Goal: Task Accomplishment & Management: Complete application form

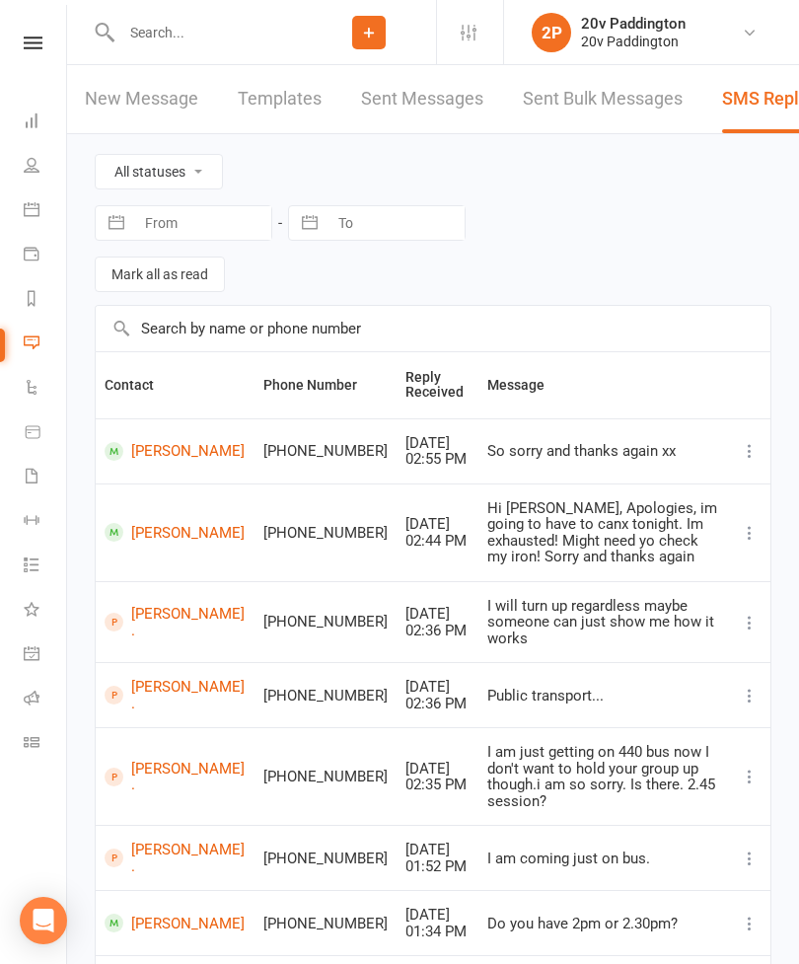
click at [36, 206] on icon at bounding box center [32, 209] width 16 height 16
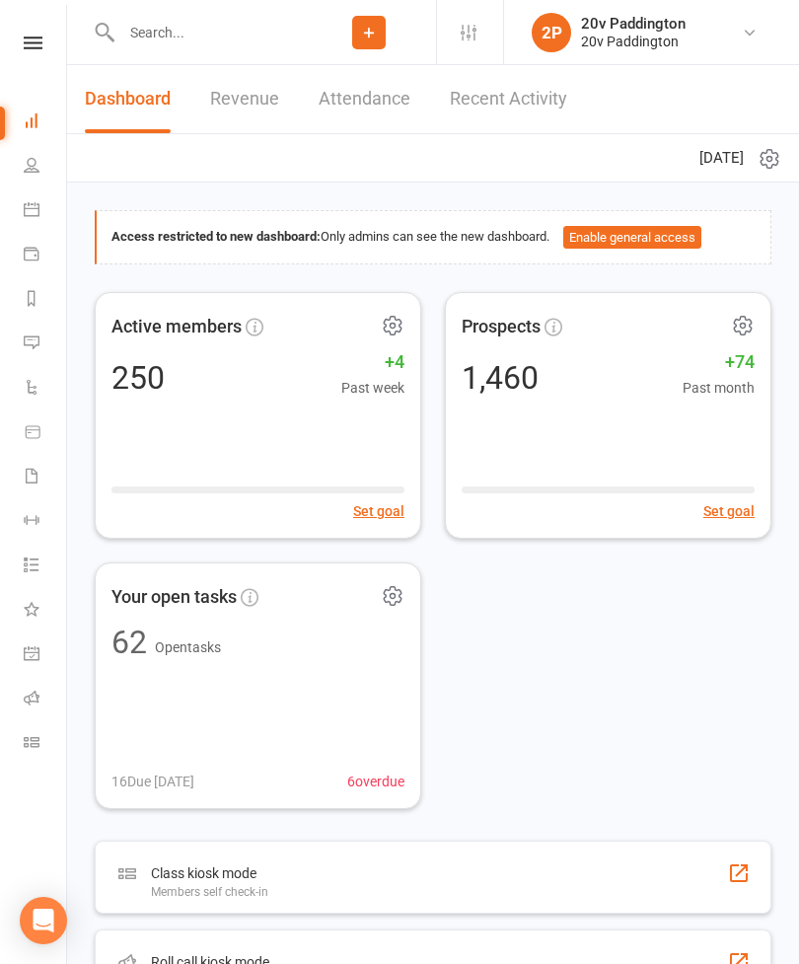
click at [35, 345] on icon at bounding box center [32, 342] width 16 height 16
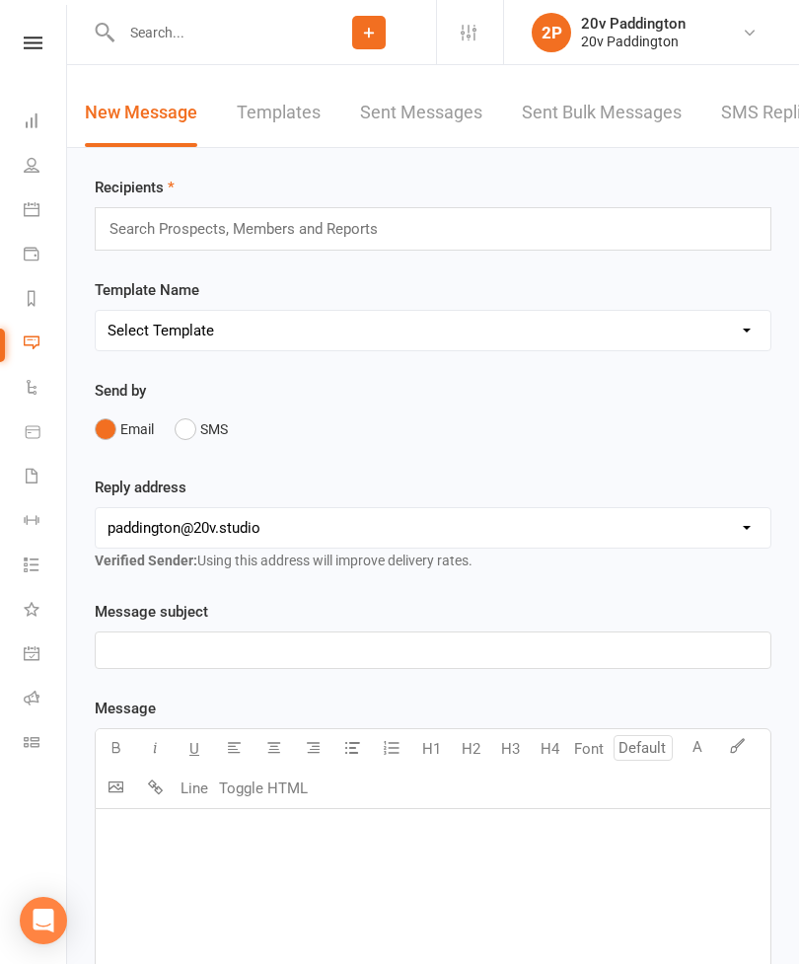
click at [768, 116] on link "SMS Replies 5" at bounding box center [780, 113] width 118 height 68
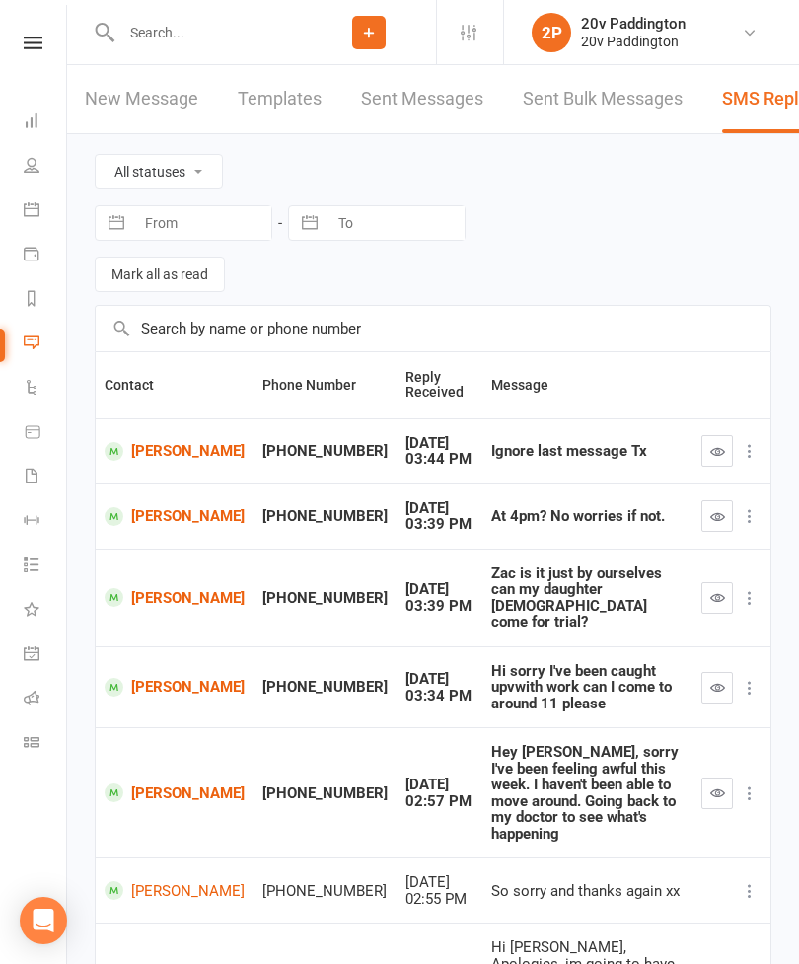
click at [216, 35] on input "text" at bounding box center [208, 33] width 186 height 28
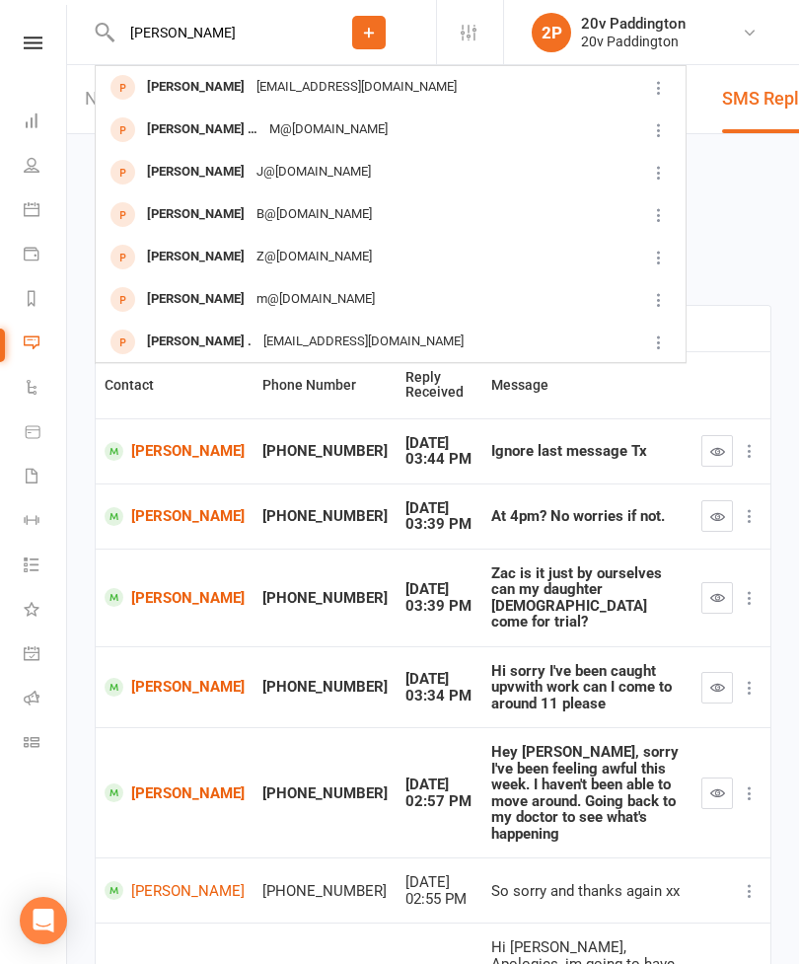
type input "Malcom"
click at [320, 92] on div "Mloder@energise.com.au" at bounding box center [357, 87] width 212 height 29
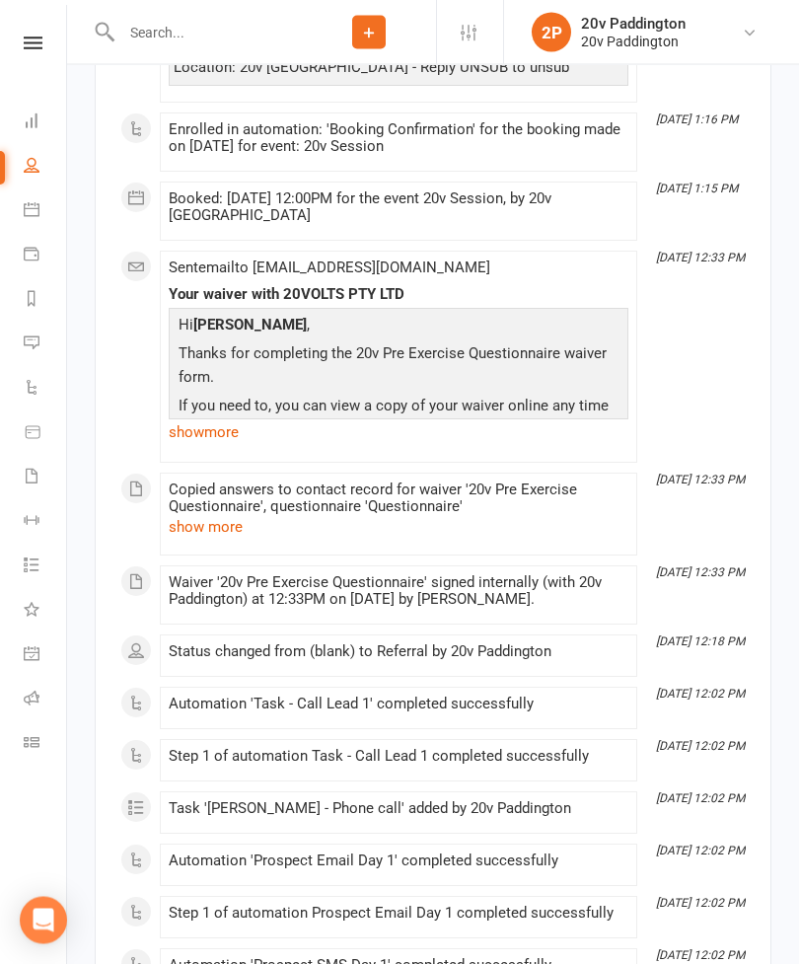
scroll to position [4608, 0]
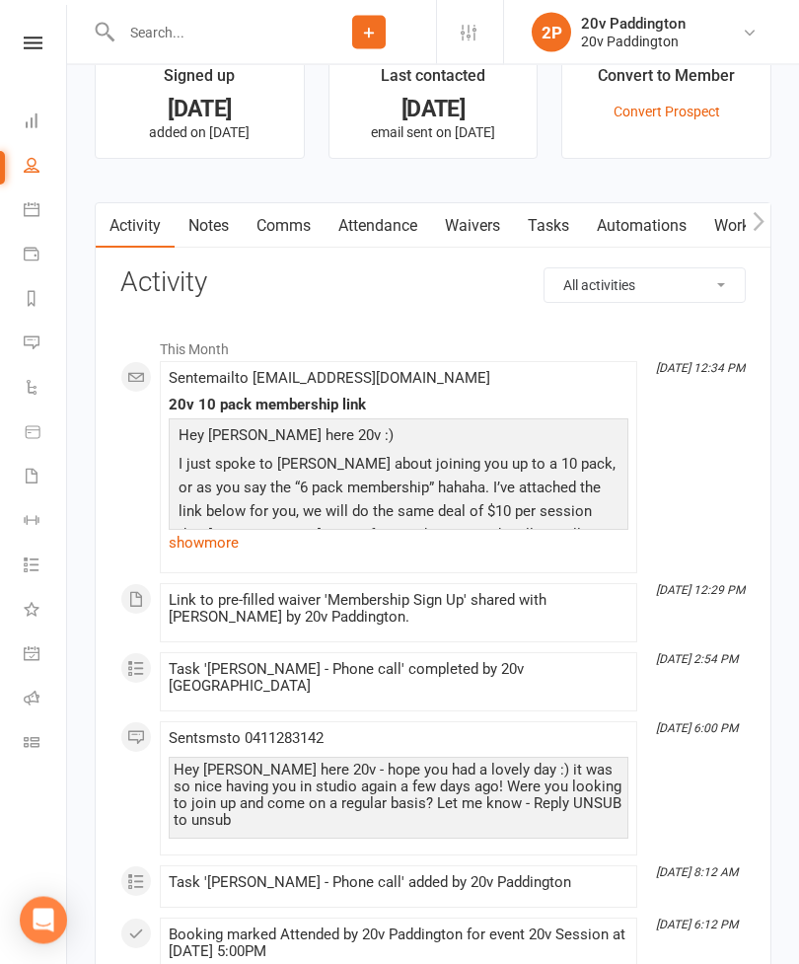
click at [480, 237] on link "Waivers" at bounding box center [472, 226] width 83 height 45
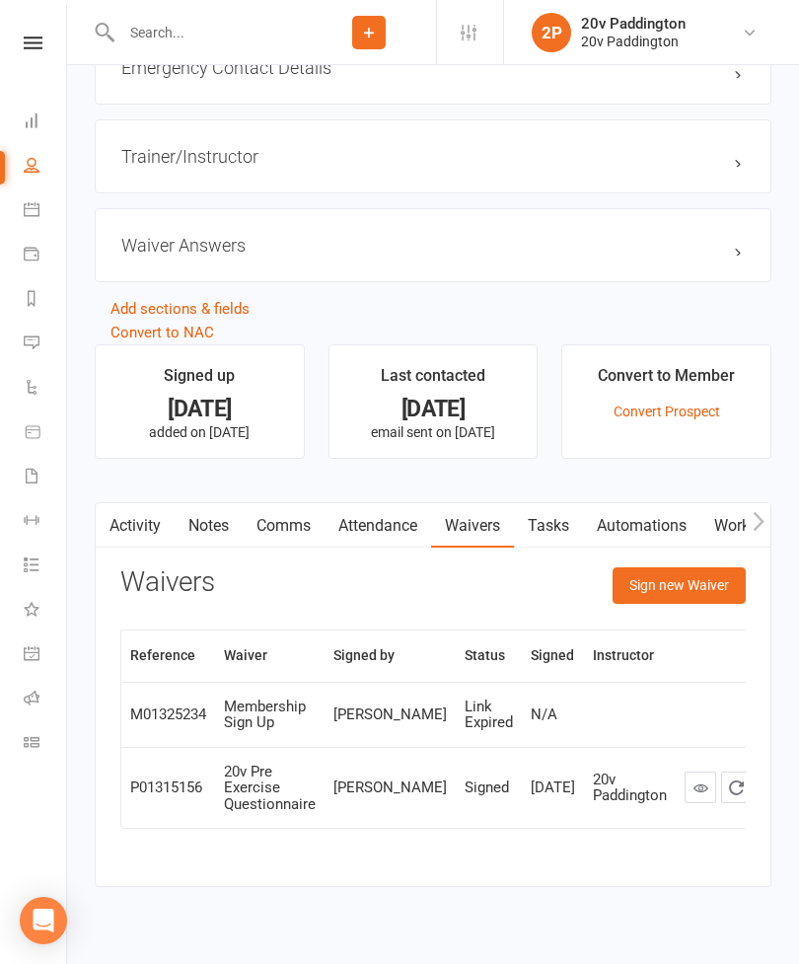
click at [635, 587] on button "Sign new Waiver" at bounding box center [679, 585] width 133 height 36
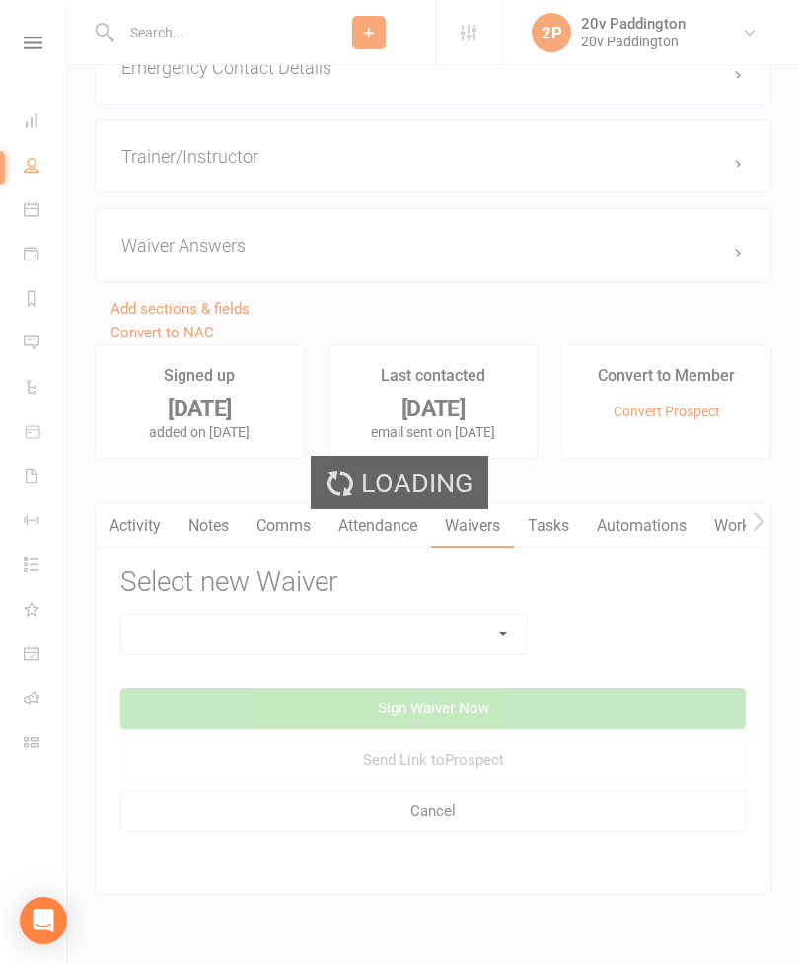
scroll to position [1834, 0]
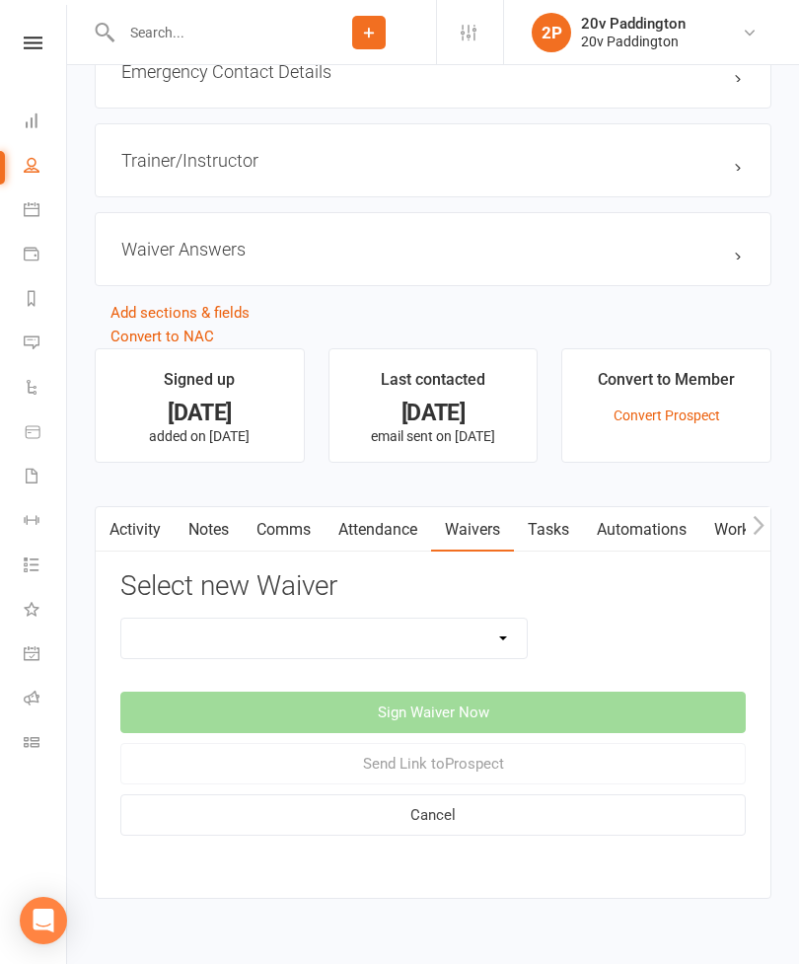
click at [230, 641] on select "20v Ambassador Program 20v Pre Exercise Questionnaire 20V Sauna Sessions 2 Sess…" at bounding box center [324, 638] width 406 height 39
select select "8105"
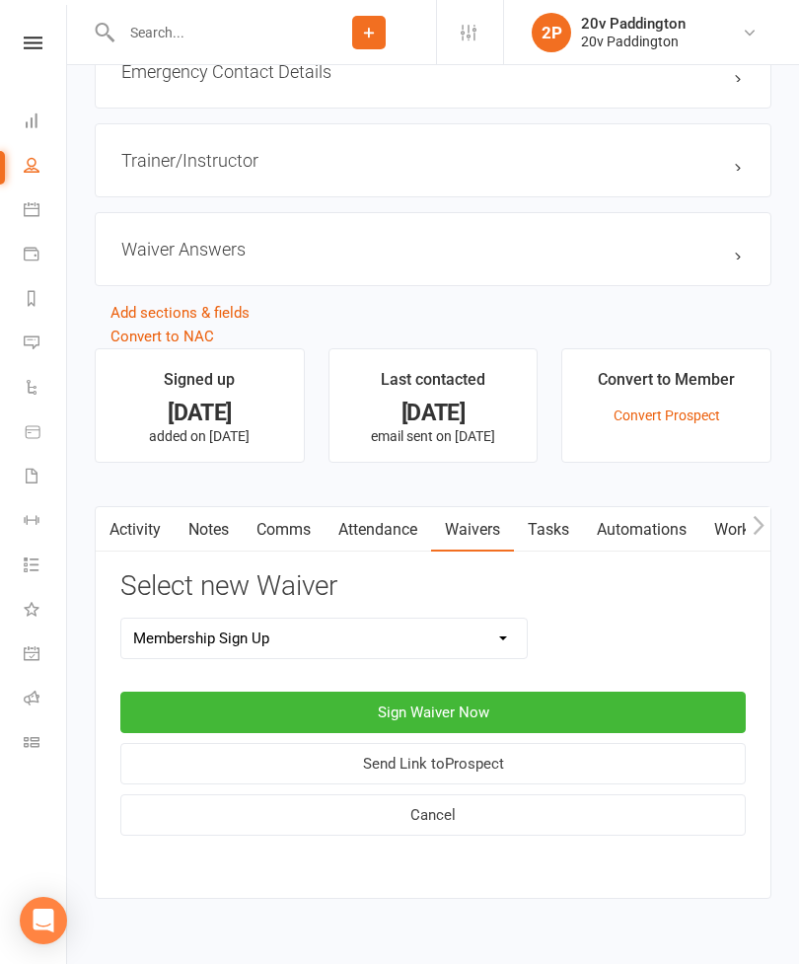
click at [273, 721] on button "Sign Waiver Now" at bounding box center [433, 712] width 626 height 41
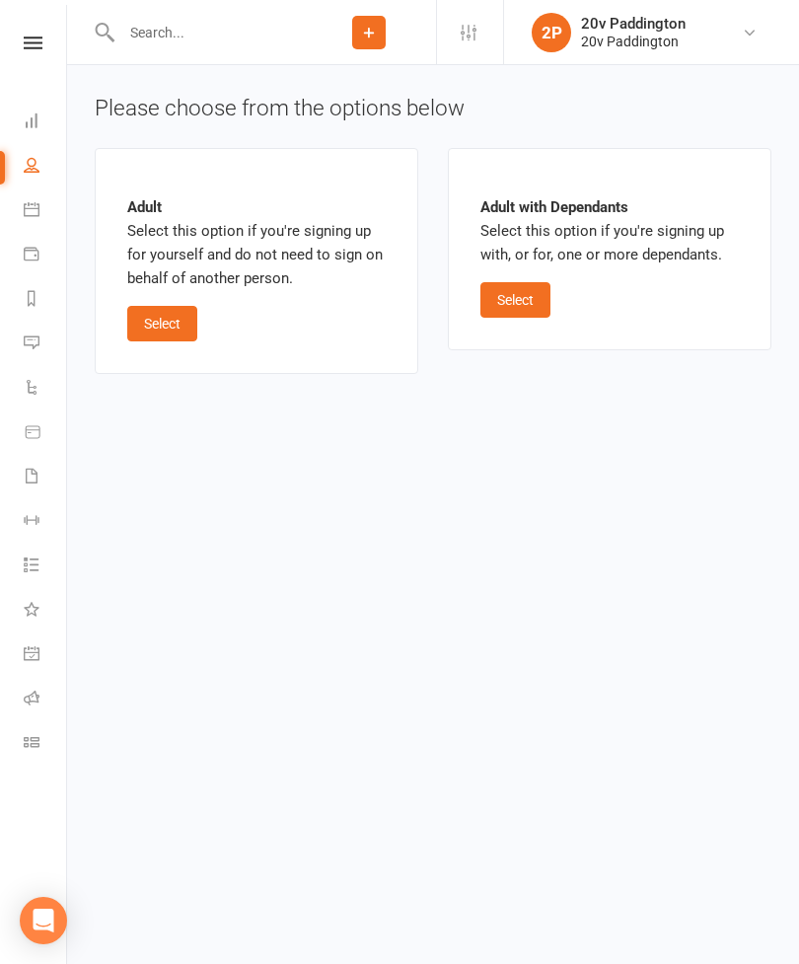
click at [170, 332] on button "Select" at bounding box center [162, 324] width 70 height 36
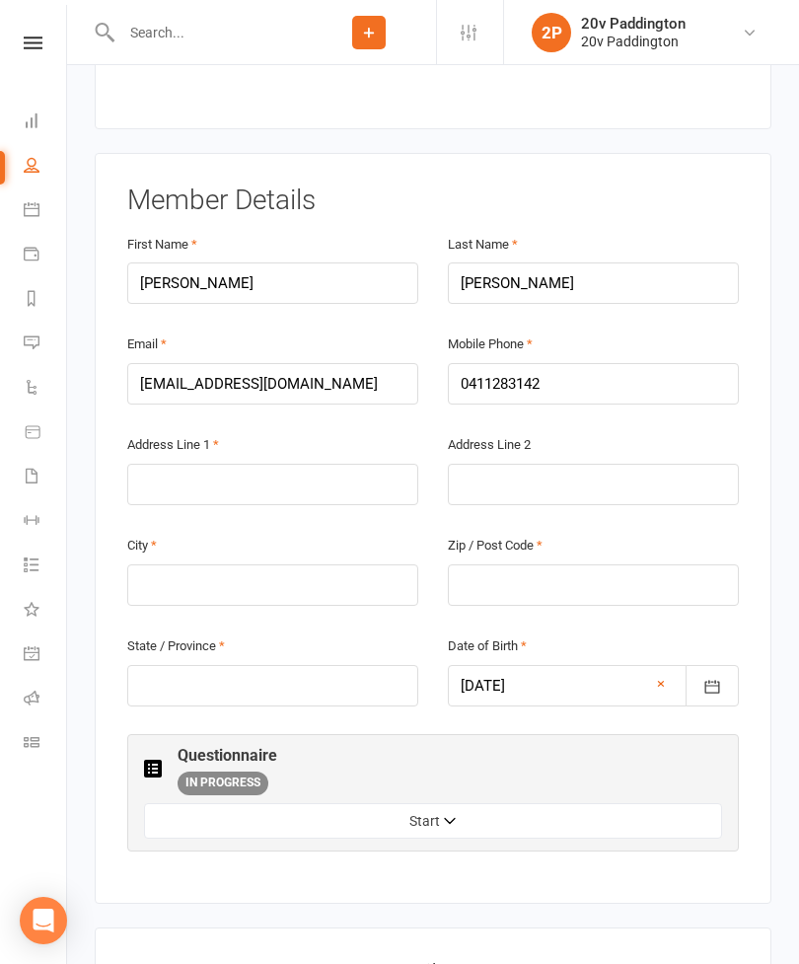
scroll to position [325, 0]
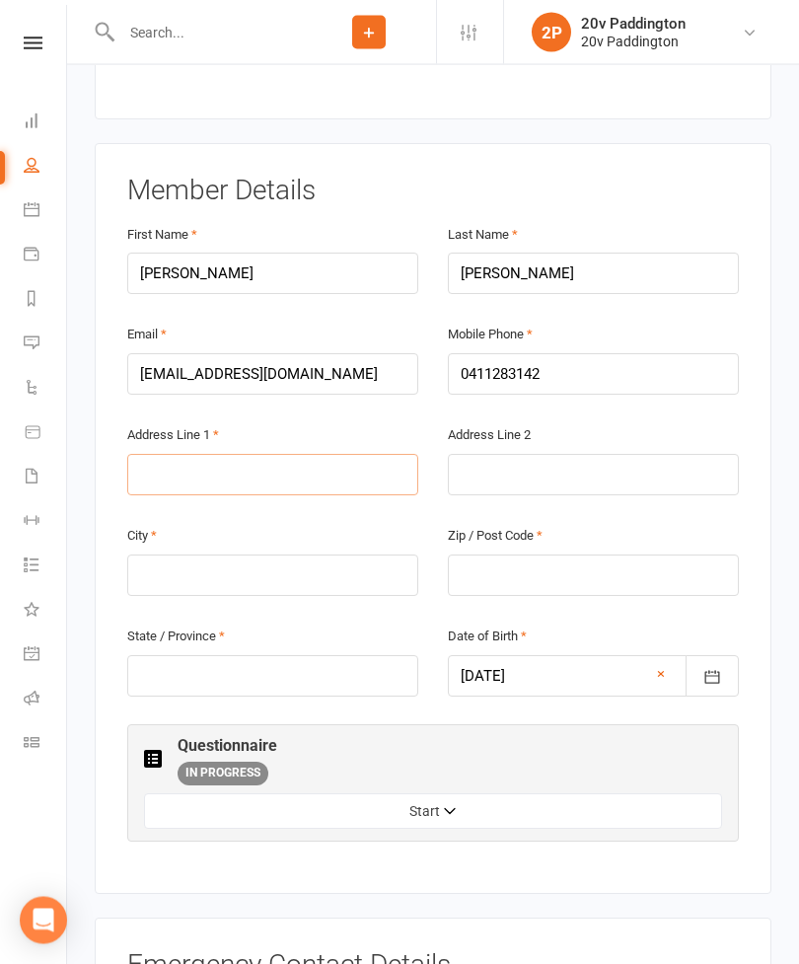
click at [203, 455] on input "text" at bounding box center [272, 475] width 291 height 41
type input "21 centennial ave"
click at [486, 555] on input "text" at bounding box center [593, 575] width 291 height 41
click at [186, 555] on input "text" at bounding box center [272, 575] width 291 height 41
type input "Tanwich"
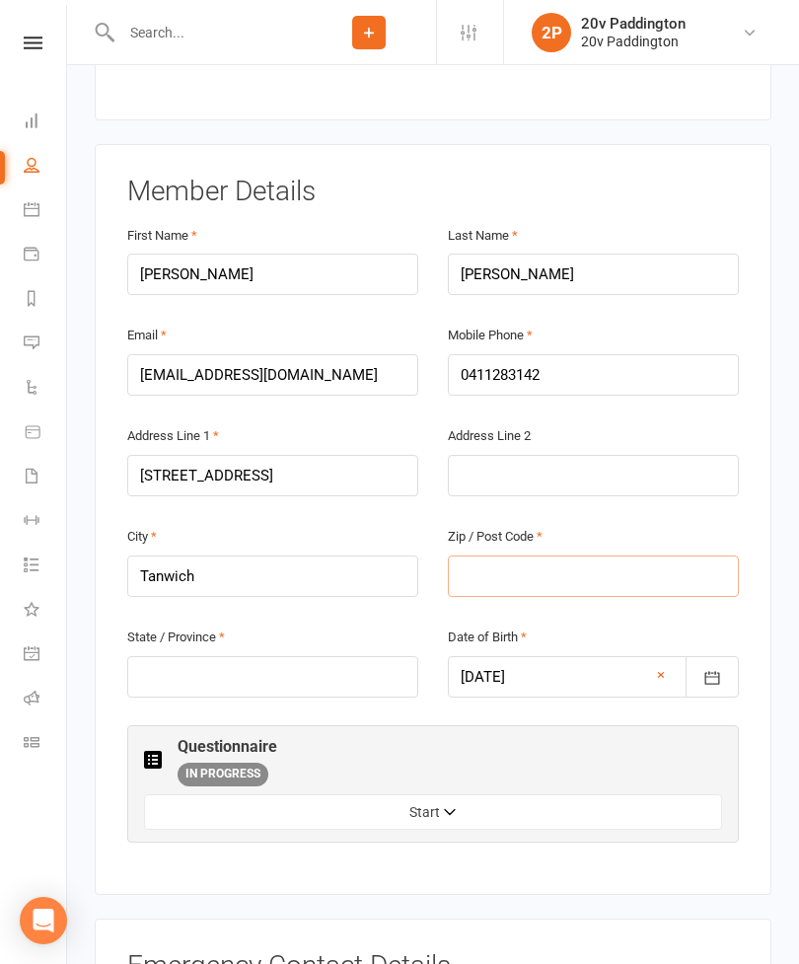
click at [491, 555] on input "text" at bounding box center [593, 575] width 291 height 41
type input "2031"
click at [226, 555] on input "Tanwich" at bounding box center [272, 575] width 291 height 41
type input "T"
type input "Randwick"
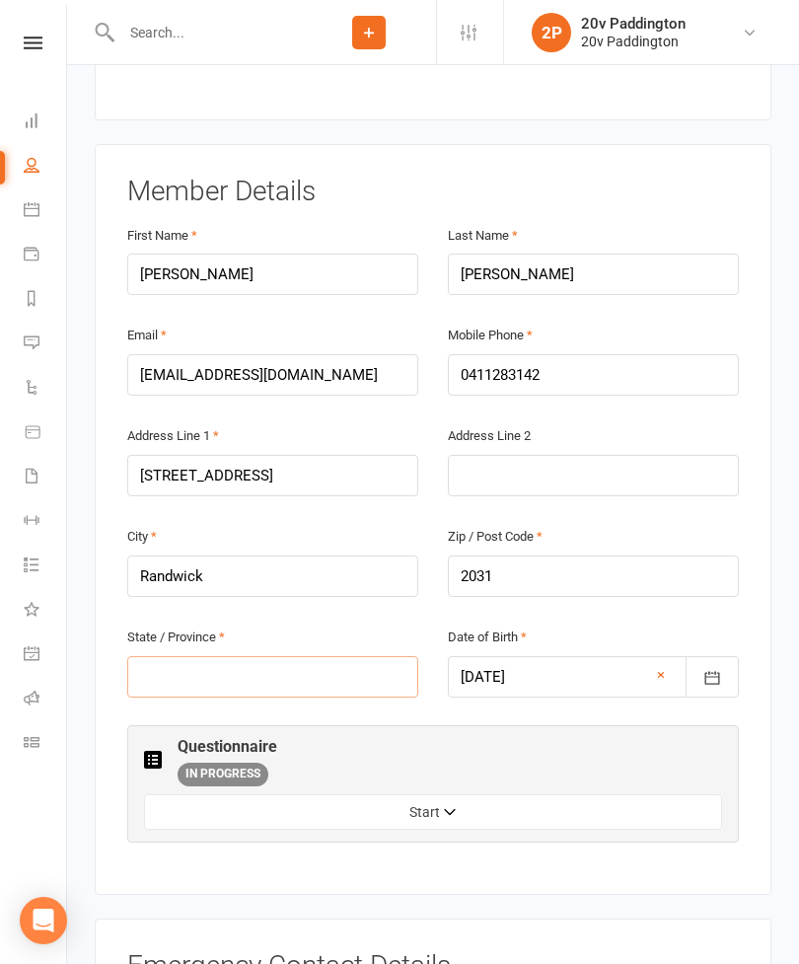
click at [159, 656] on input "text" at bounding box center [272, 676] width 291 height 41
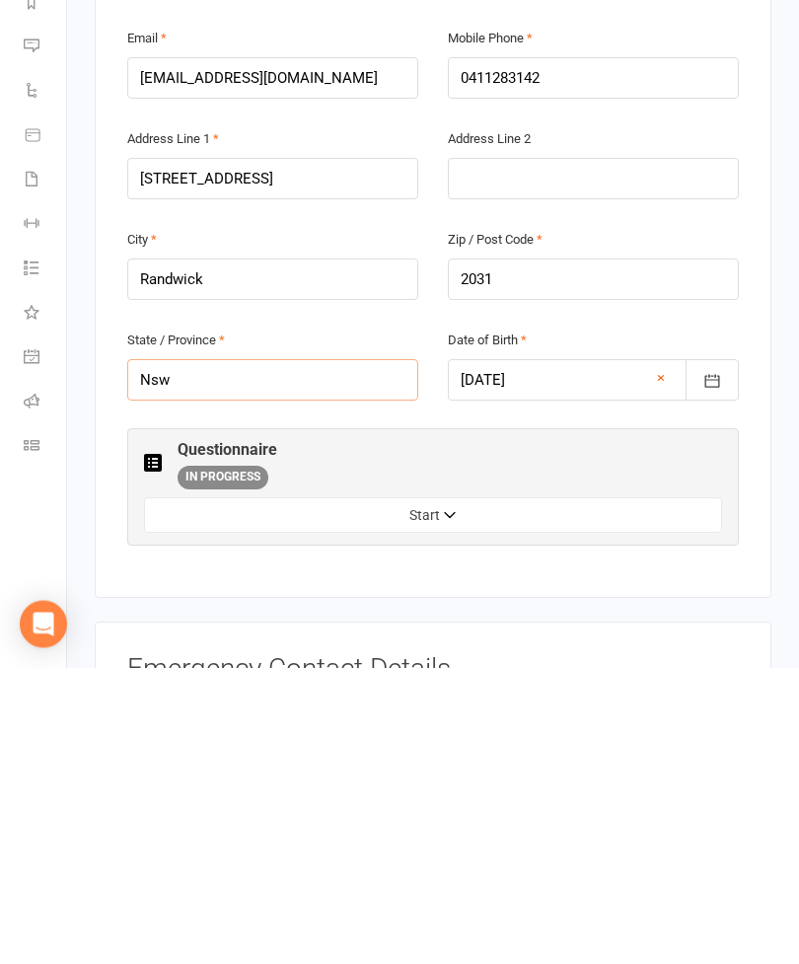
type input "Nsw"
click at [240, 763] on span "IN PROGRESS" at bounding box center [223, 775] width 91 height 24
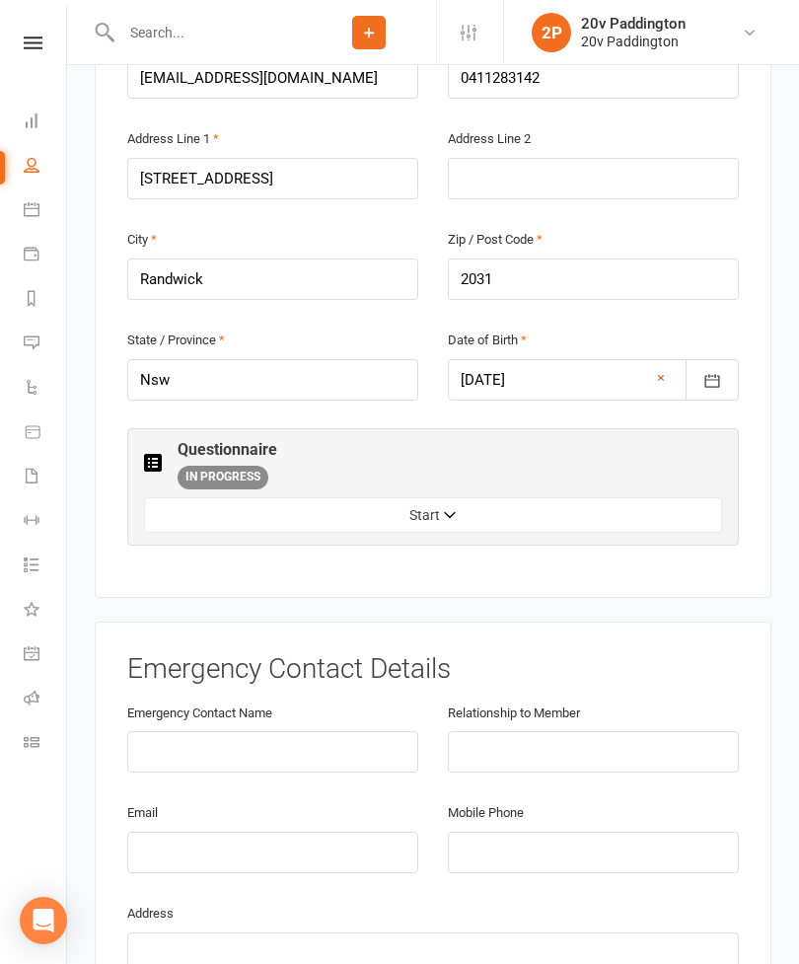
click at [250, 497] on button "Start" at bounding box center [433, 515] width 578 height 36
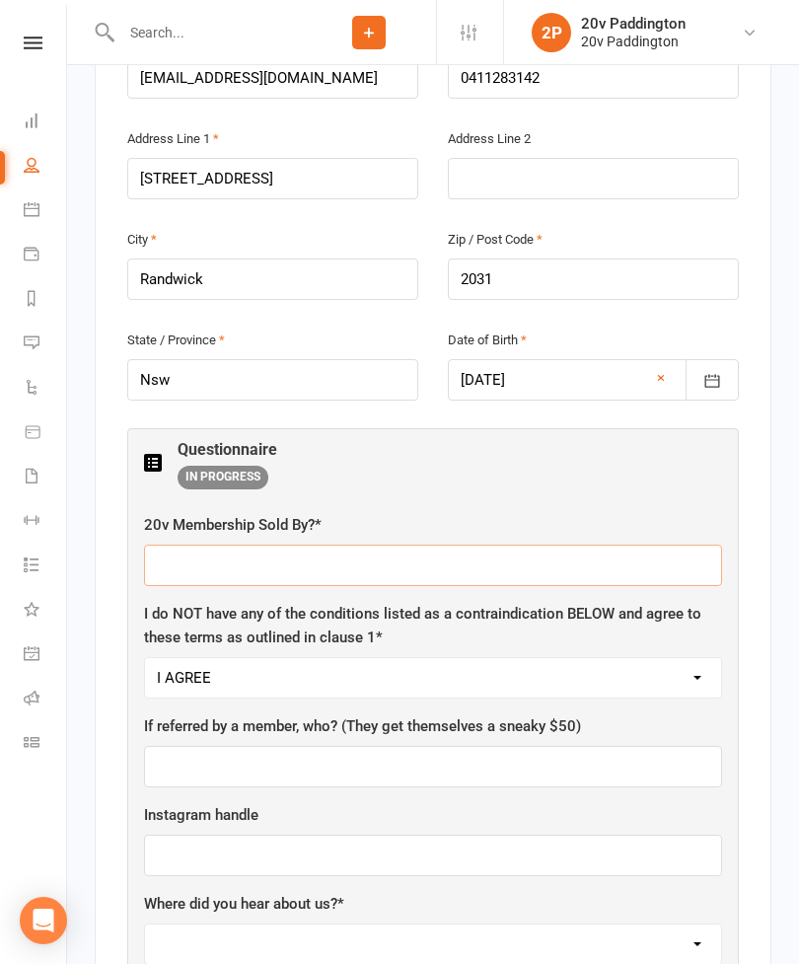
click at [179, 545] on input "text" at bounding box center [433, 565] width 578 height 41
type input "Joel"
click at [231, 655] on div "20v Membership Sold By? * Joel I do NOT have any of the conditions listed as a …" at bounding box center [433, 767] width 578 height 509
click at [199, 746] on input "text" at bounding box center [433, 766] width 578 height 41
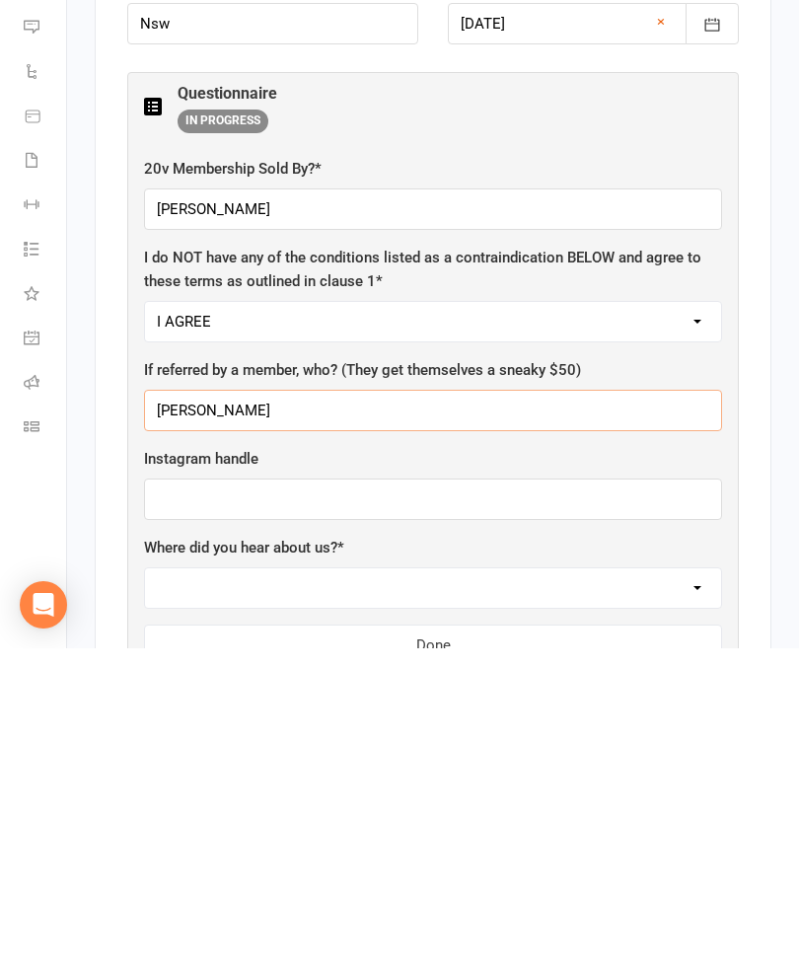
type input "Donna"
click at [365, 940] on button "Done" at bounding box center [433, 960] width 578 height 41
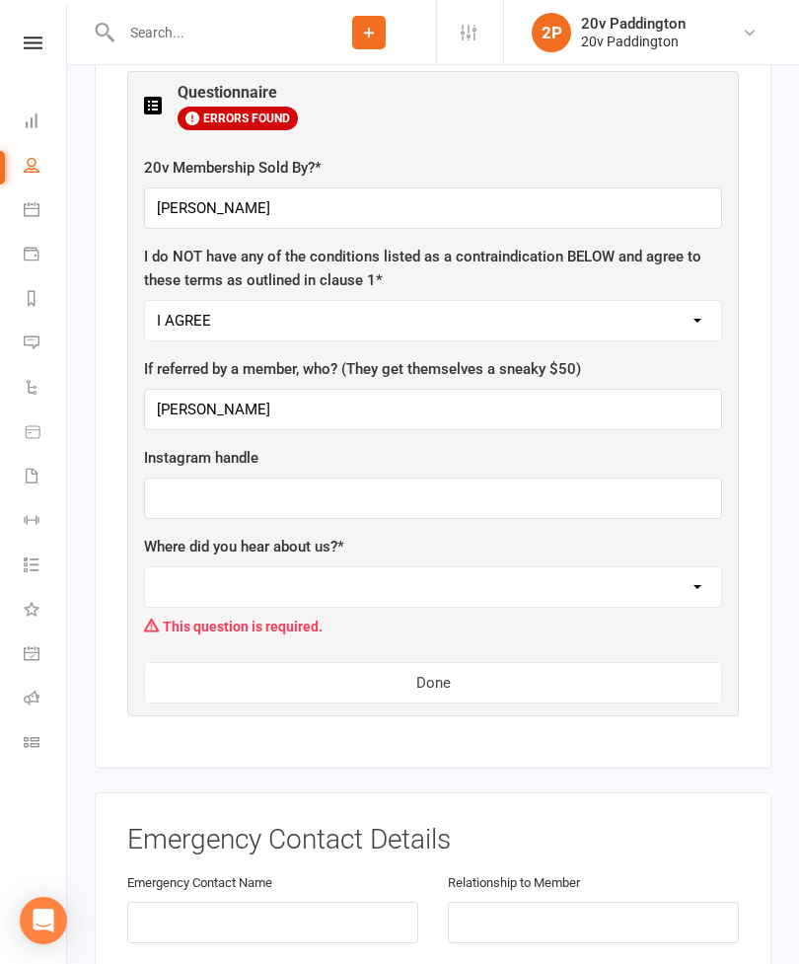
click at [191, 567] on select "Walk past Facebook / Instagram Friend / family Google ClassPass Mail Drop Other" at bounding box center [433, 586] width 576 height 39
select select "Friend / family"
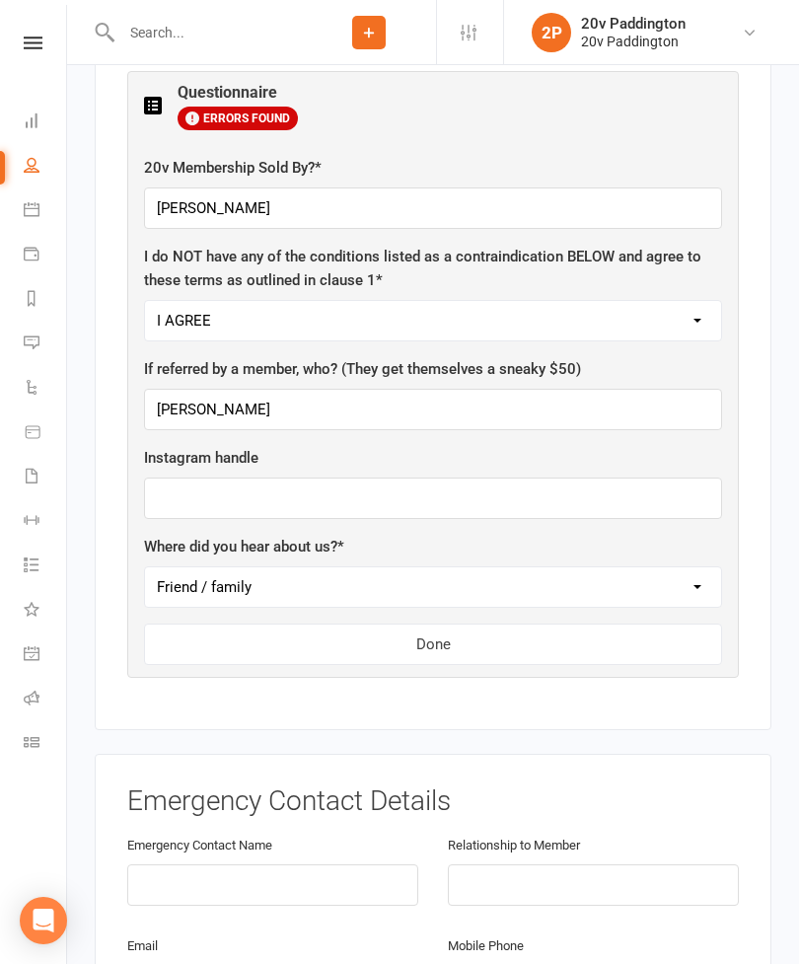
click at [348, 624] on button "Done" at bounding box center [433, 644] width 578 height 41
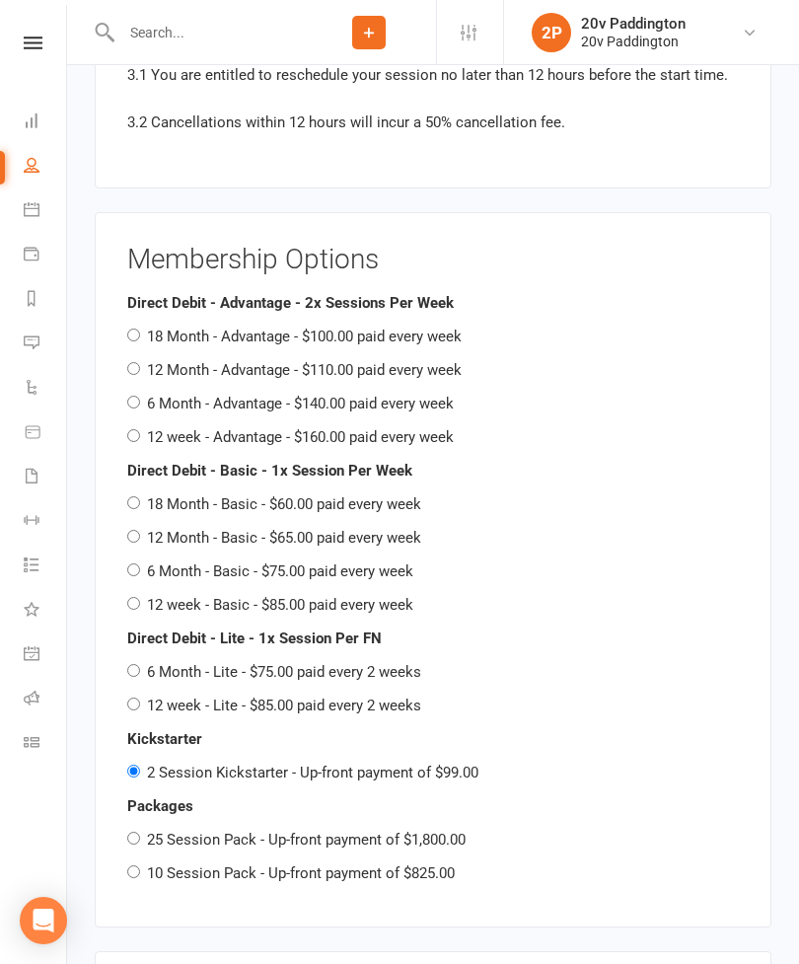
scroll to position [2164, 0]
click at [140, 864] on input "10 Session Pack - Up-front payment of $825.00" at bounding box center [133, 870] width 13 height 13
radio input "true"
radio input "false"
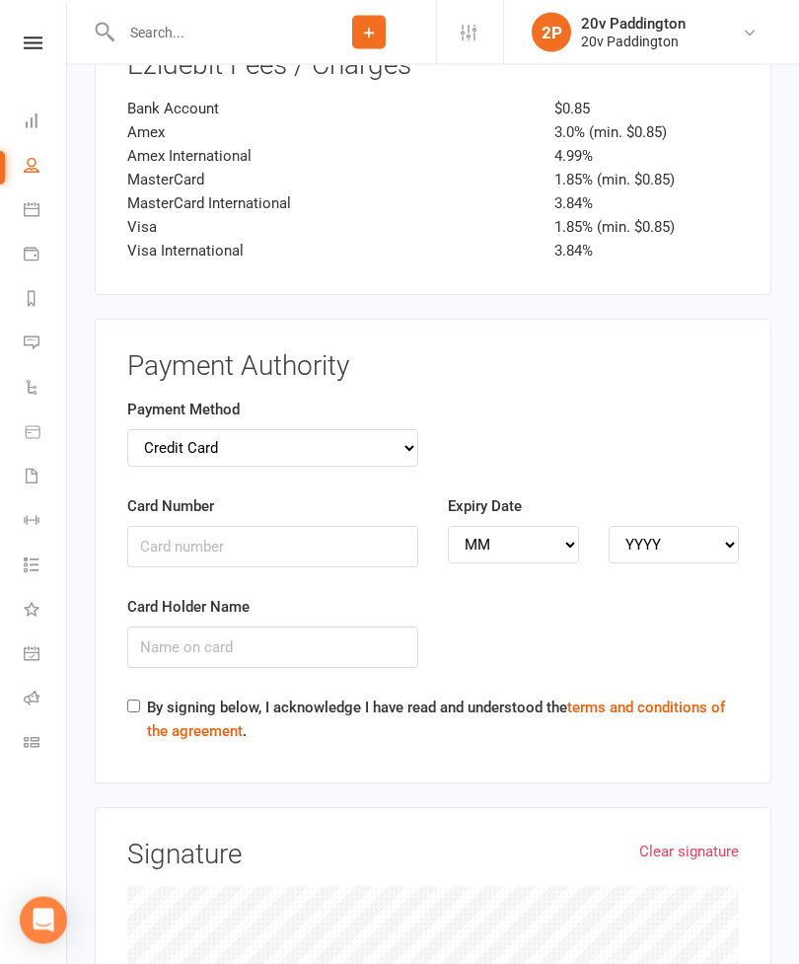
scroll to position [3349, 0]
click at [163, 429] on select "Credit Card Bank Account" at bounding box center [272, 447] width 291 height 37
click at [175, 429] on select "Credit Card Bank Account" at bounding box center [272, 447] width 291 height 37
click at [274, 526] on input "Card Number" at bounding box center [272, 546] width 291 height 41
click at [188, 429] on select "Credit Card Bank Account" at bounding box center [272, 447] width 291 height 37
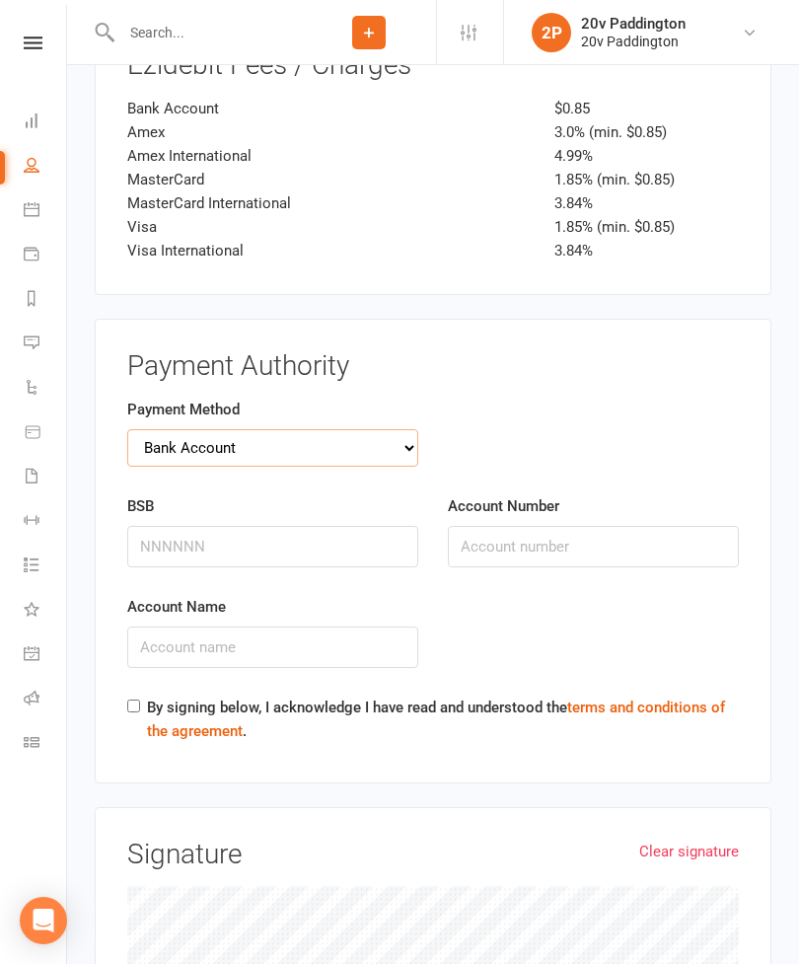
click at [162, 429] on select "Credit Card Bank Account" at bounding box center [272, 447] width 291 height 37
select select "credit_card"
click at [173, 526] on input "Card Number" at bounding box center [272, 546] width 291 height 41
click at [176, 429] on select "Credit Card Bank Account" at bounding box center [272, 447] width 291 height 37
click at [166, 526] on input "Card Number" at bounding box center [272, 546] width 291 height 41
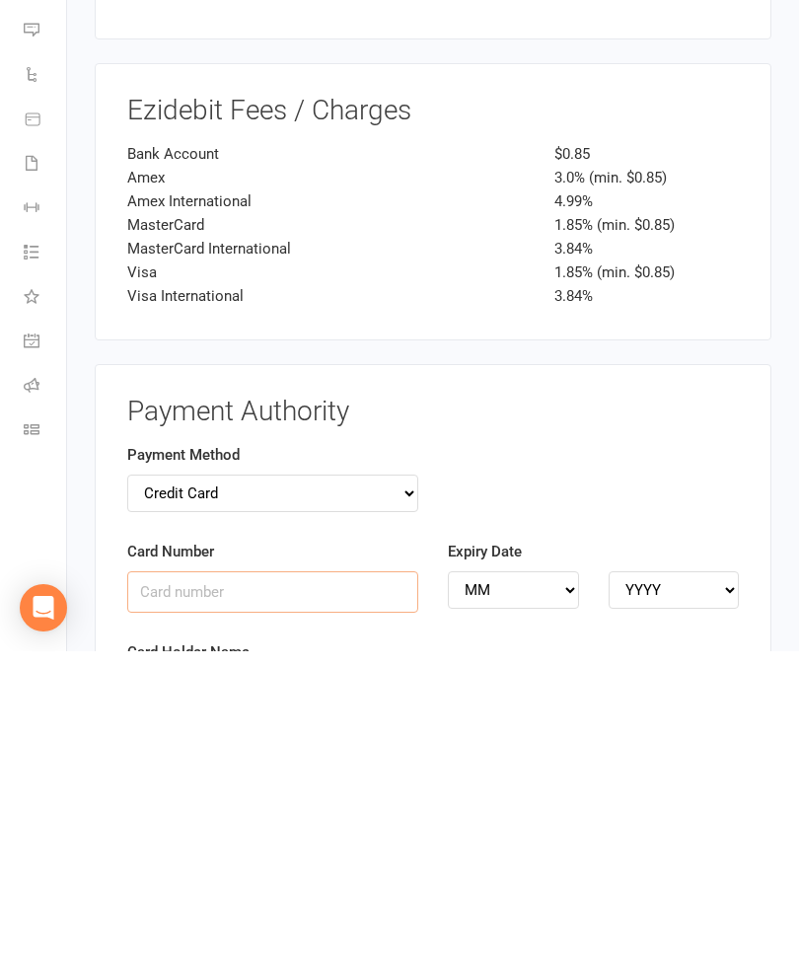
scroll to position [2999, 0]
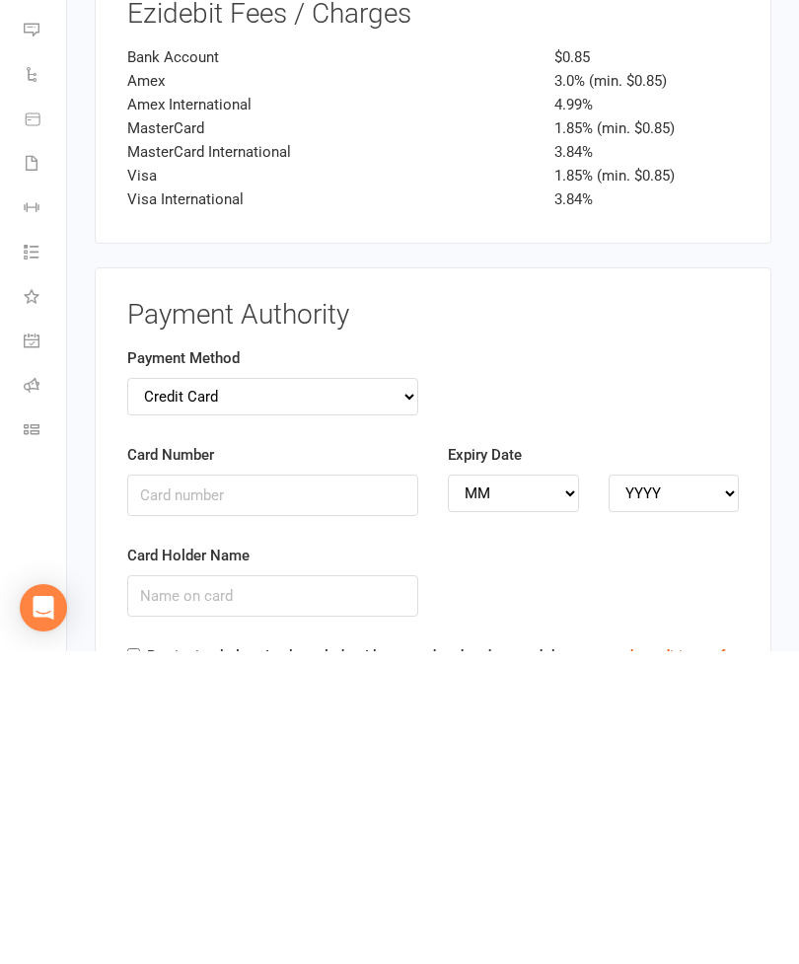
click at [129, 961] on input "By signing below, I acknowledge I have read and understood the terms and condit…" at bounding box center [133, 967] width 13 height 13
checkbox input "true"
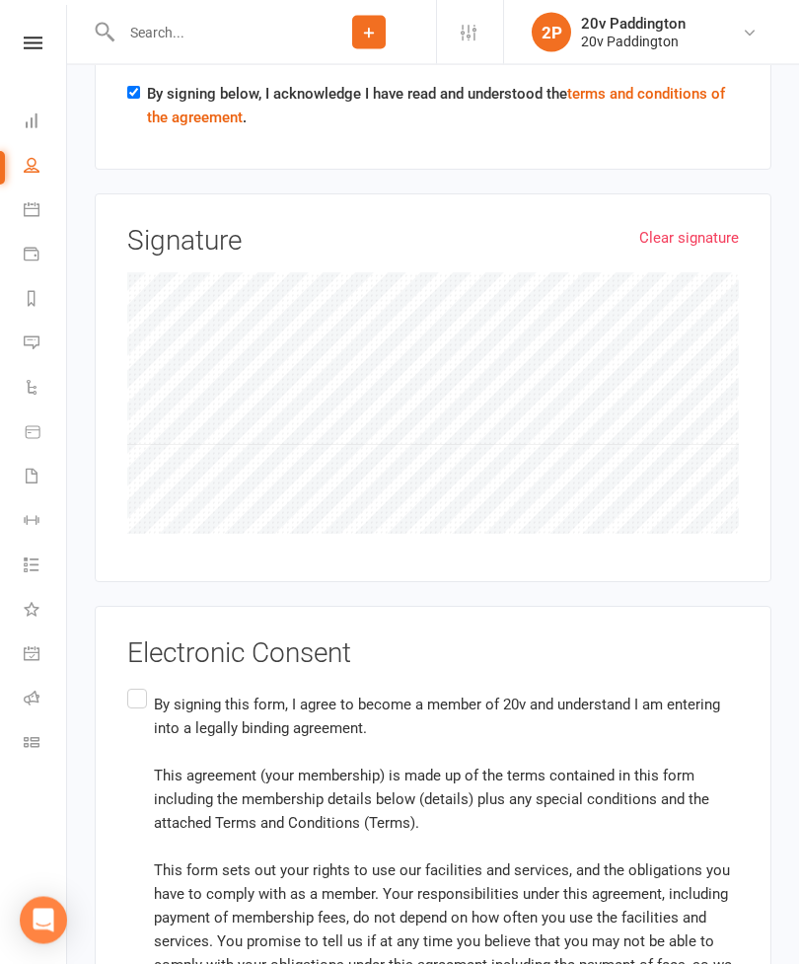
scroll to position [3964, 0]
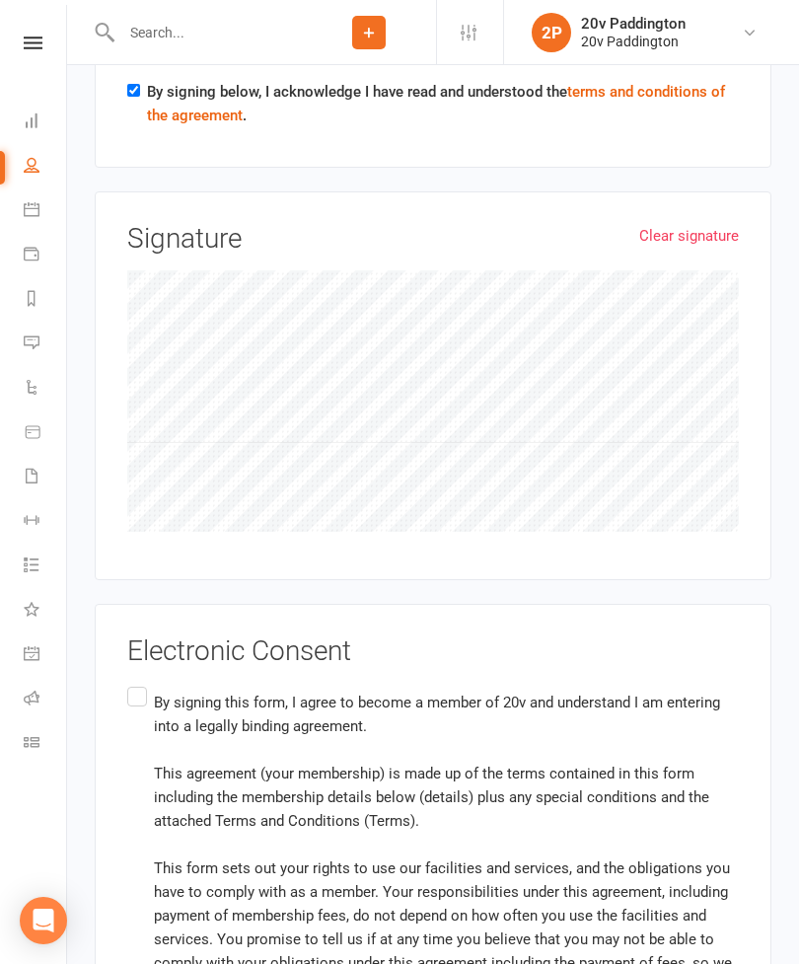
click at [139, 683] on label "By signing this form, I agree to become a member of 20v and understand I am ent…" at bounding box center [433, 951] width 612 height 536
click at [139, 683] on input "By signing this form, I agree to become a member of 20v and understand I am ent…" at bounding box center [133, 683] width 13 height 0
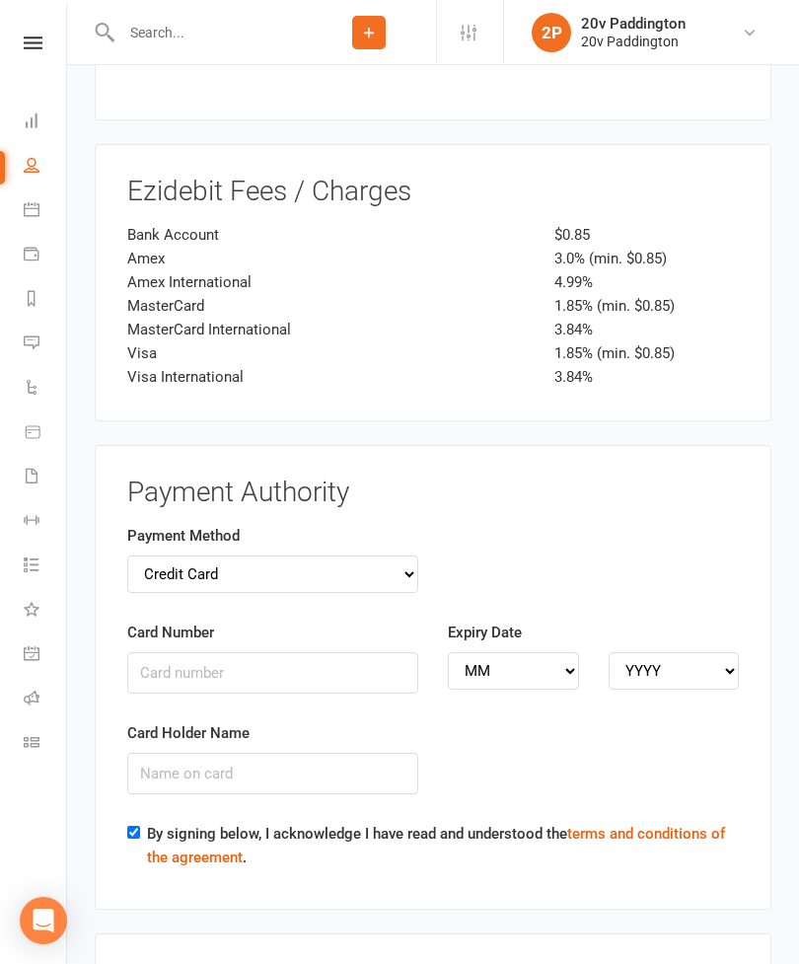
scroll to position [3226, 0]
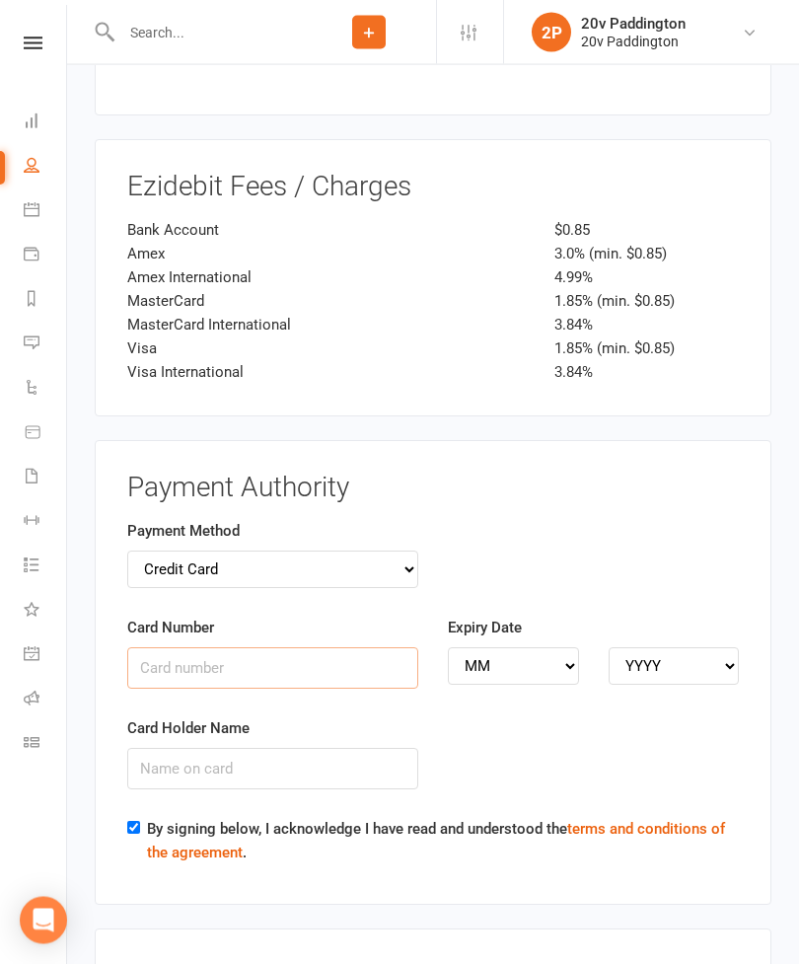
click at [166, 648] on input "Card Number" at bounding box center [272, 668] width 291 height 41
click at [183, 552] on select "Credit Card Bank Account" at bounding box center [272, 570] width 291 height 37
select select "bank_account"
click at [157, 647] on input "BSB" at bounding box center [272, 667] width 291 height 41
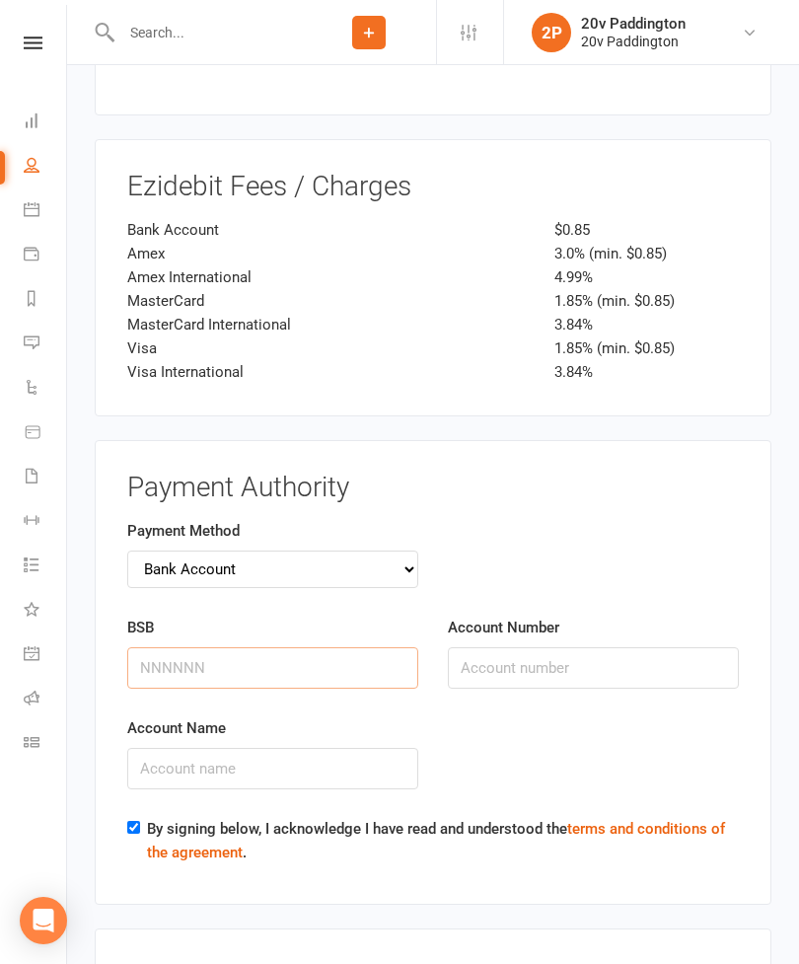
scroll to position [3226, 0]
type input "732002"
click at [516, 648] on input "Account Number" at bounding box center [593, 668] width 291 height 41
type input "836702"
click at [183, 749] on input "Account Name" at bounding box center [272, 769] width 291 height 41
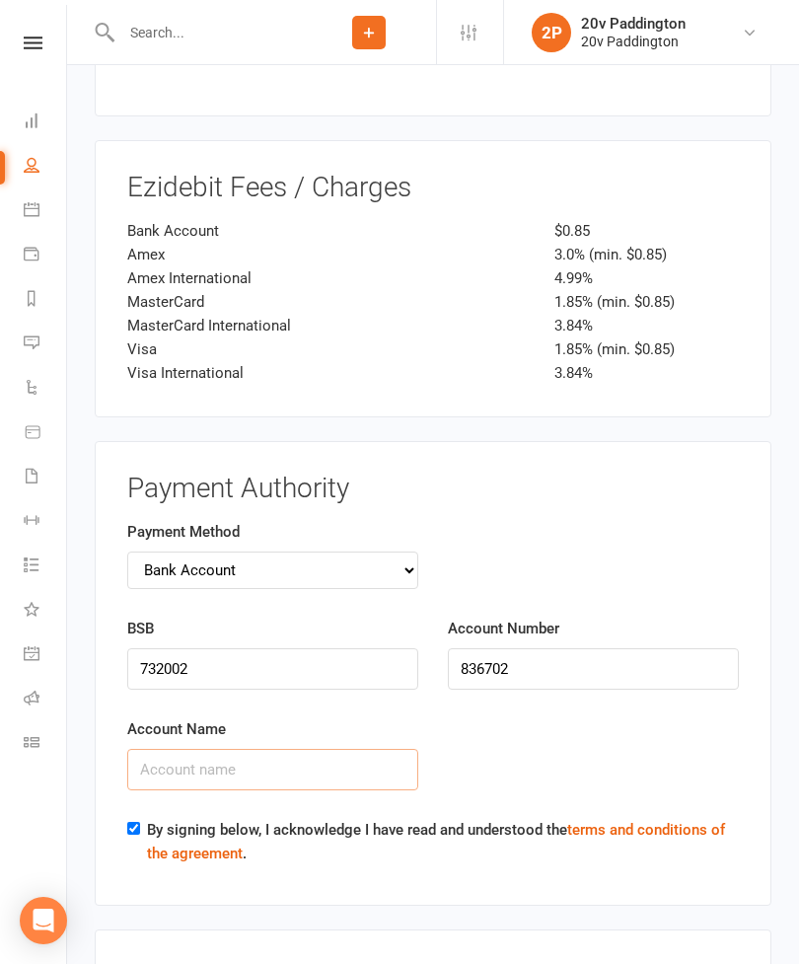
scroll to position [3251, 0]
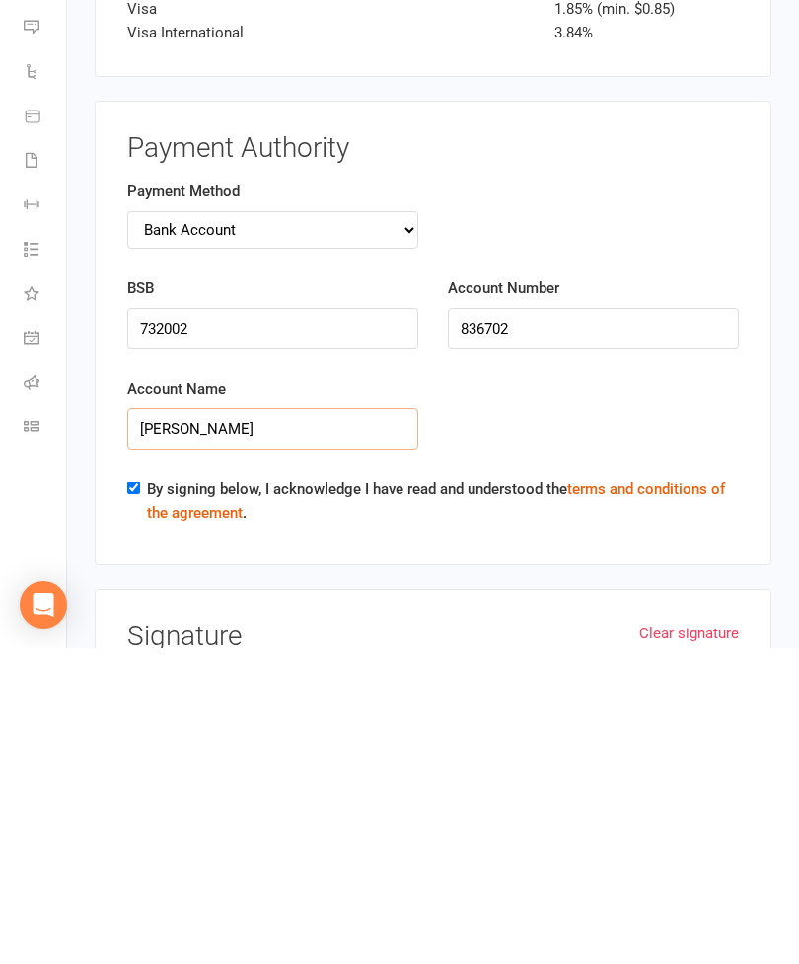
click at [170, 724] on input "Malcom Loder" at bounding box center [272, 744] width 291 height 41
click at [280, 724] on input "Malcolm Loder" at bounding box center [272, 744] width 291 height 41
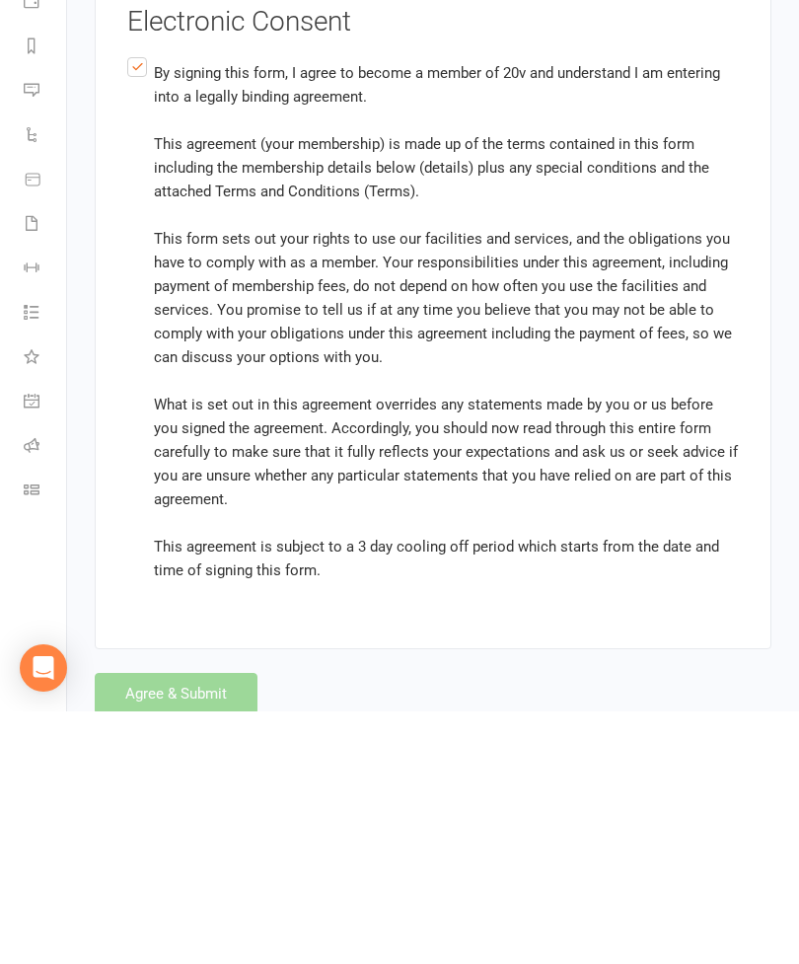
scroll to position [4347, 0]
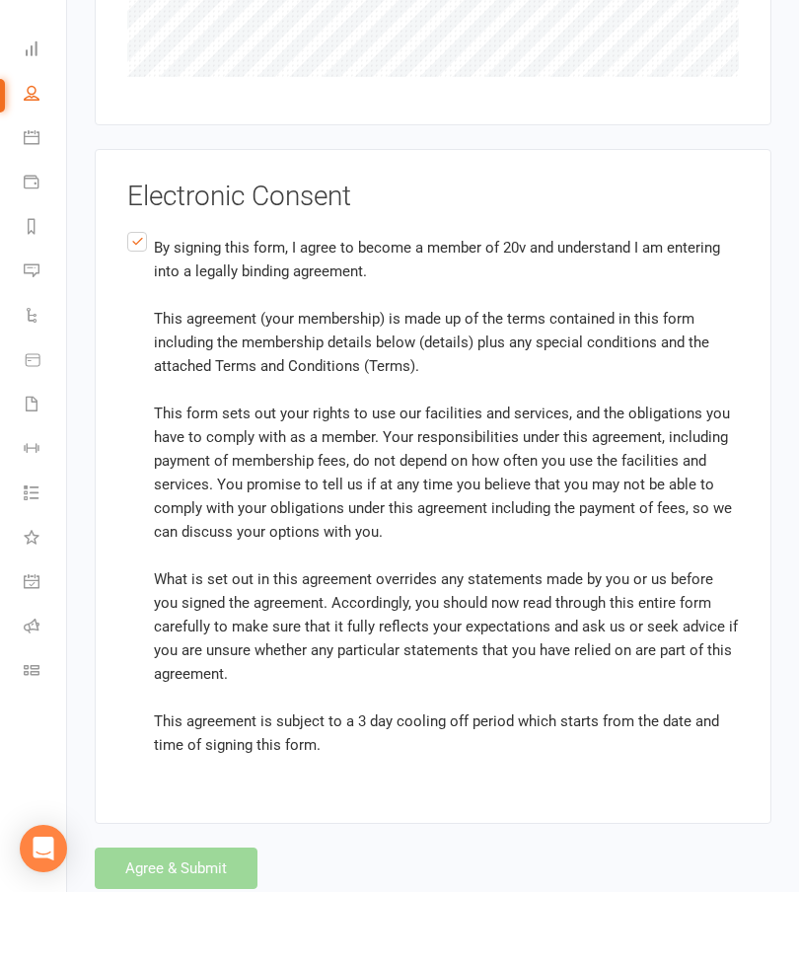
type input "Malcolm Loder"
click at [131, 300] on label "By signing this form, I agree to become a member of 20v and understand I am ent…" at bounding box center [433, 568] width 612 height 536
click at [131, 300] on input "By signing this form, I agree to become a member of 20v and understand I am ent…" at bounding box center [133, 300] width 13 height 0
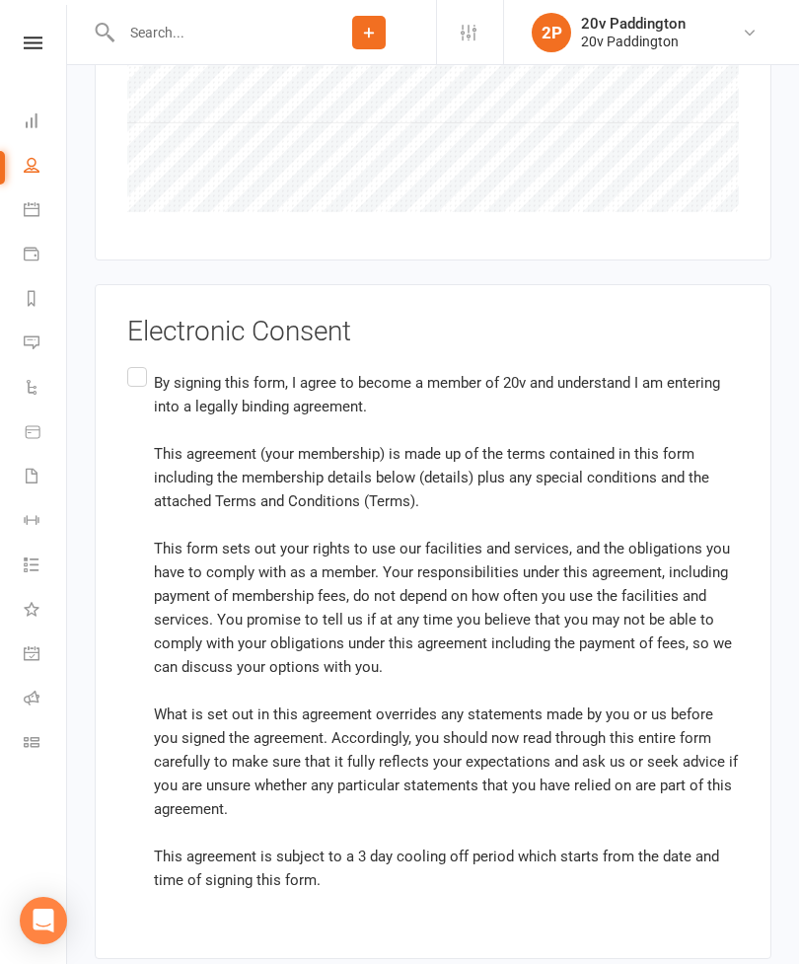
click at [145, 317] on div "Electronic Consent By signing this form, I agree to become a member of 20v and …" at bounding box center [433, 622] width 612 height 610
click at [145, 363] on label "By signing this form, I agree to become a member of 20v and understand I am ent…" at bounding box center [433, 631] width 612 height 536
click at [140, 363] on input "By signing this form, I agree to become a member of 20v and understand I am ent…" at bounding box center [133, 363] width 13 height 0
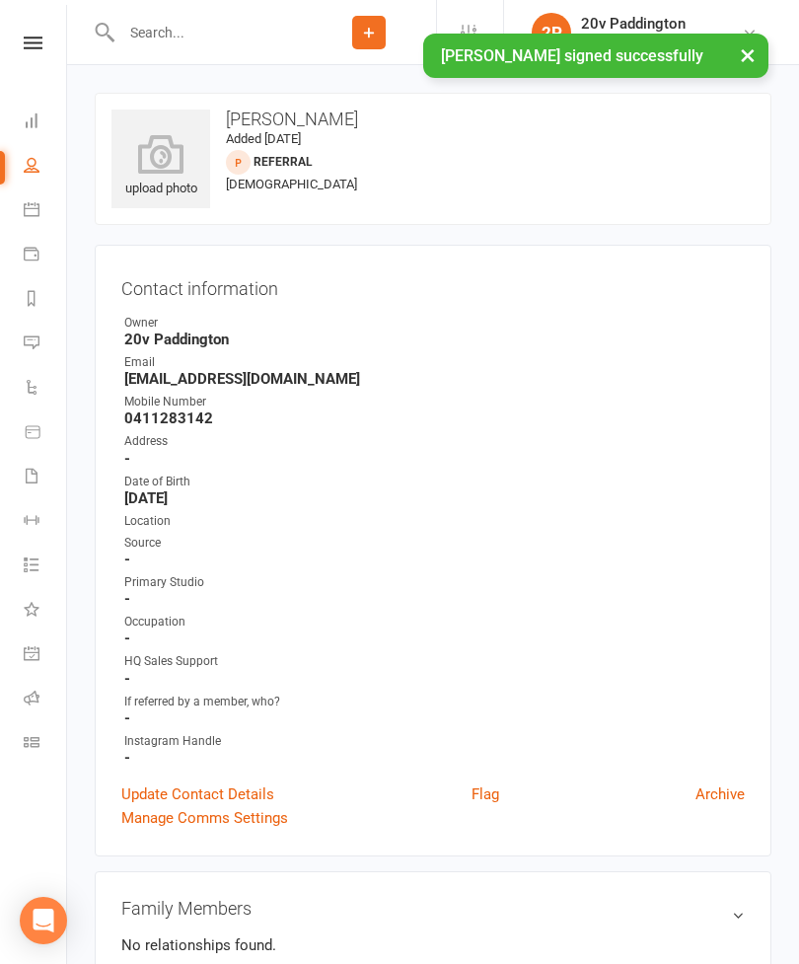
click at [34, 475] on icon at bounding box center [32, 476] width 16 height 16
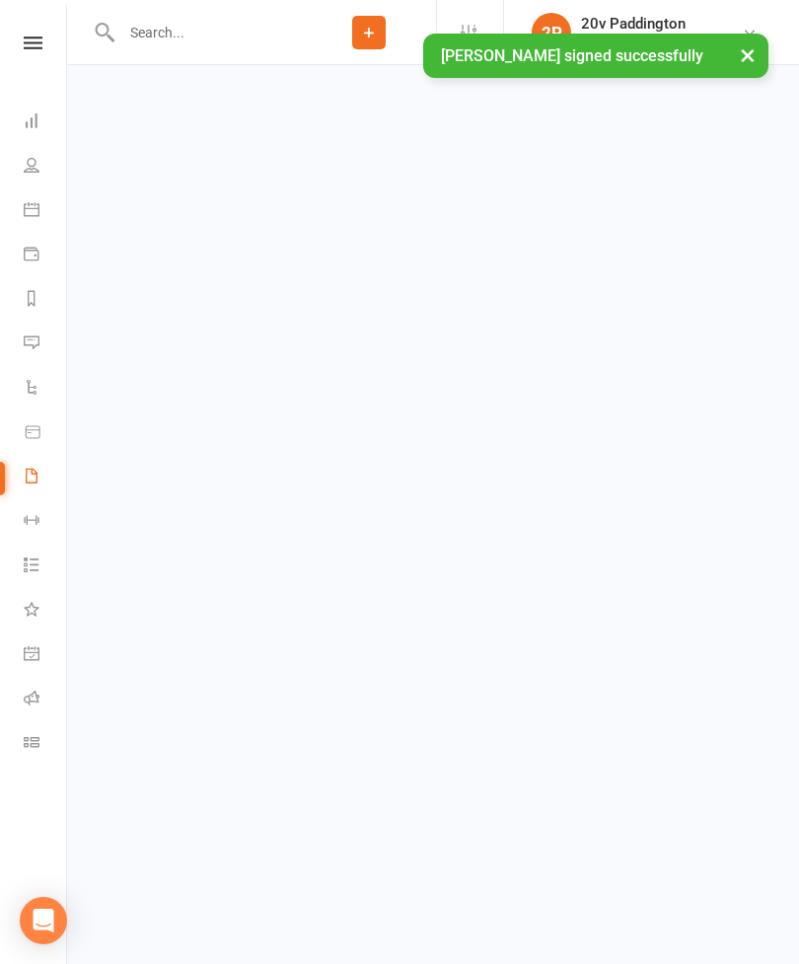
select select "100"
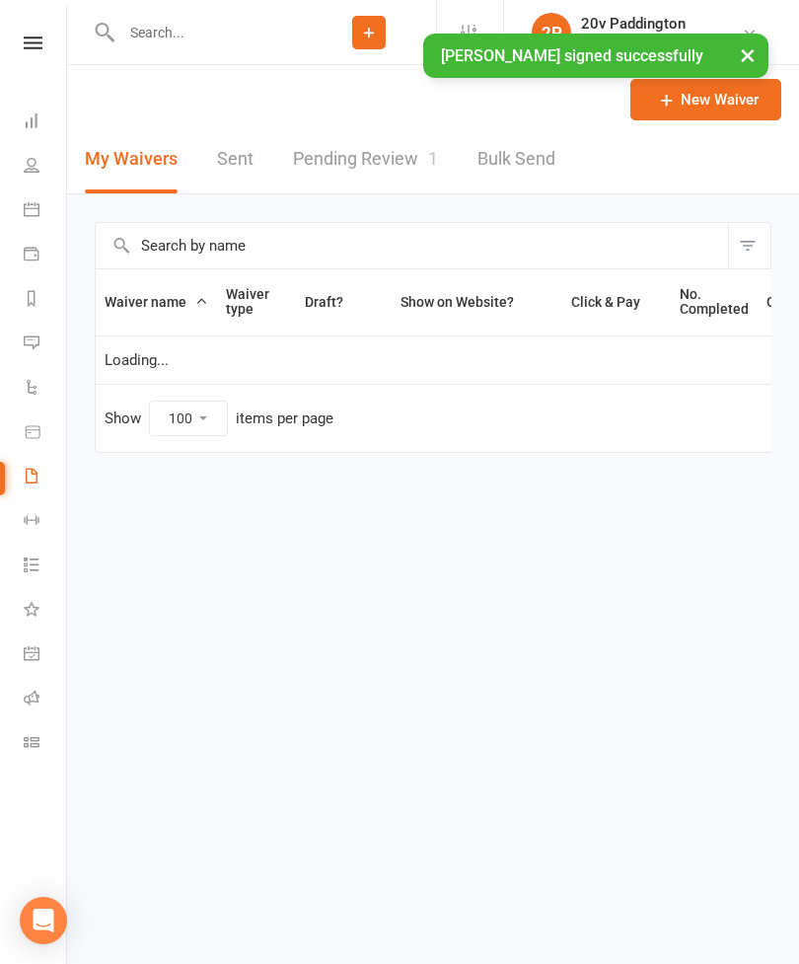
click at [364, 168] on link "Pending Review 1" at bounding box center [365, 159] width 145 height 68
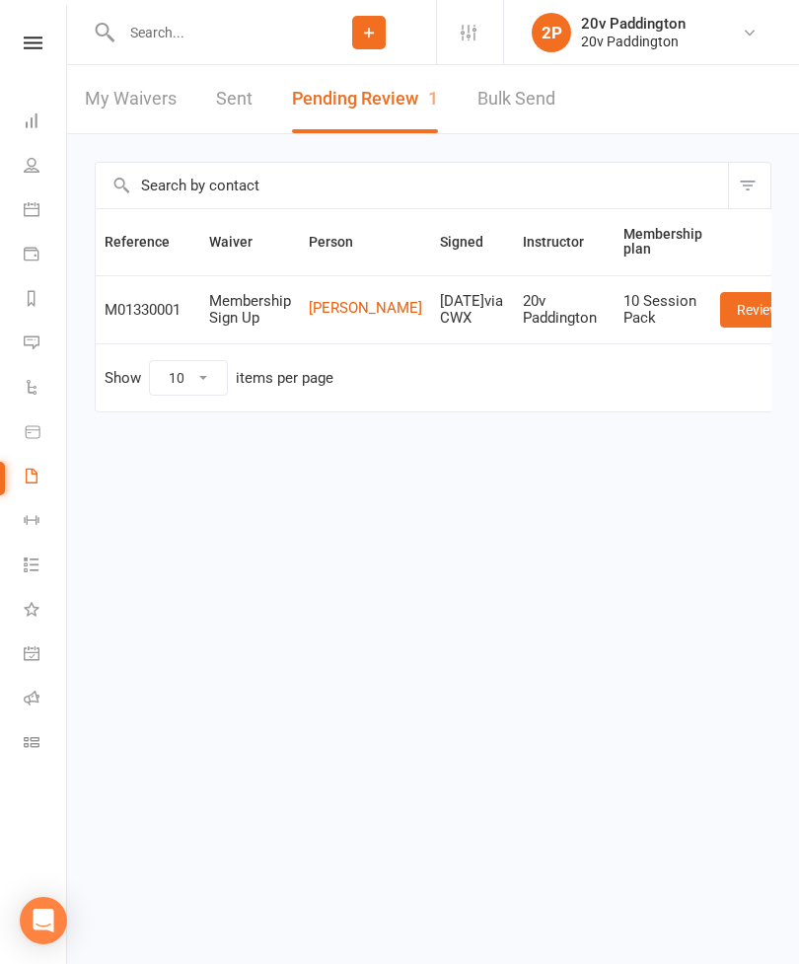
click at [720, 318] on link "Review" at bounding box center [758, 310] width 77 height 36
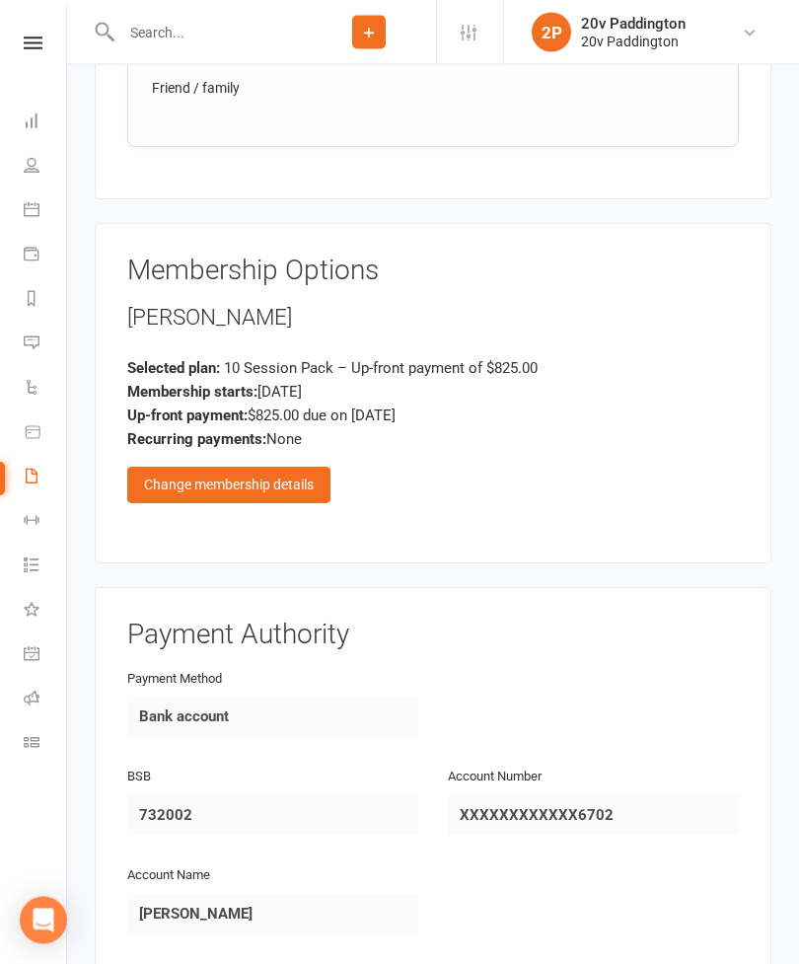
scroll to position [2050, 0]
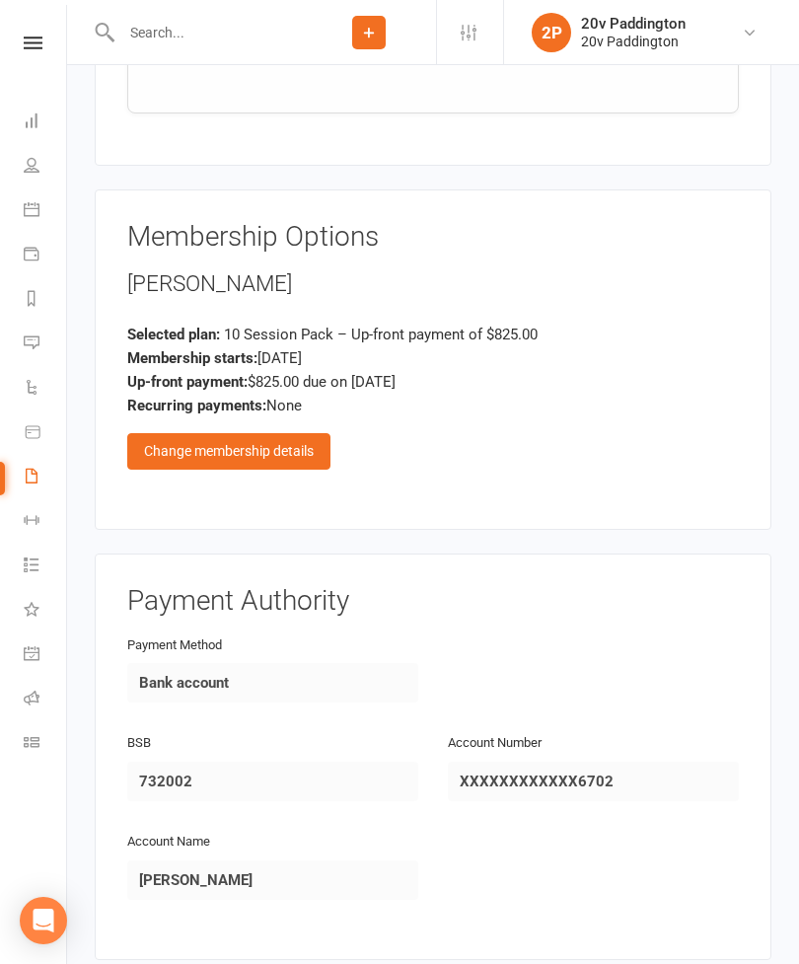
click at [178, 433] on div "Change membership details" at bounding box center [228, 451] width 203 height 36
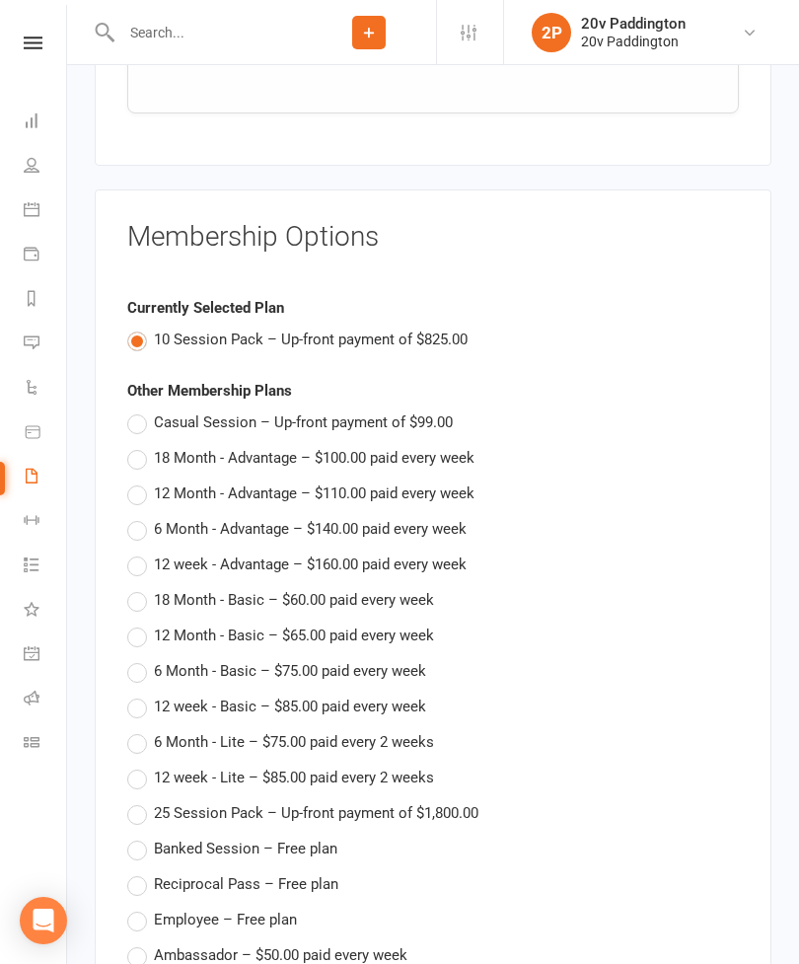
click at [179, 446] on span "18 Month - Advantage – $100.00 paid every week" at bounding box center [314, 456] width 321 height 21
click at [140, 446] on input "18 Month - Advantage – $100.00 paid every week" at bounding box center [133, 446] width 13 height 0
type input "18 Month - Advantage"
type input "0"
type input "15 Aug 2025"
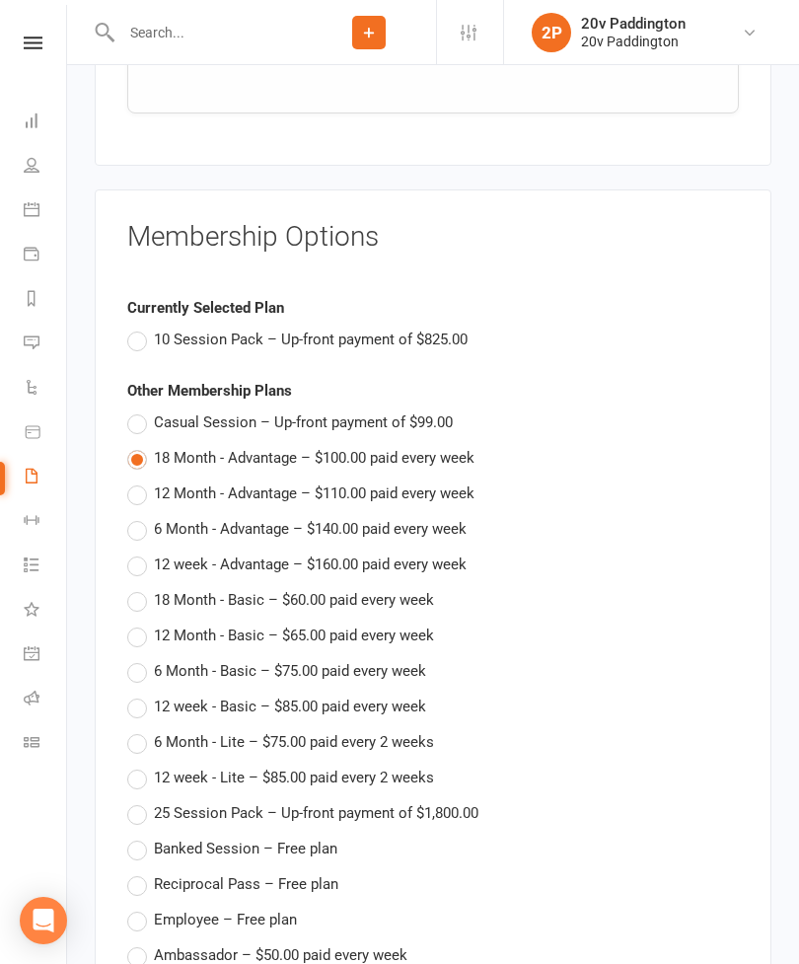
click at [151, 328] on label "10 Session Pack – Up-front payment of $825.00" at bounding box center [297, 340] width 340 height 24
click at [140, 328] on input "10 Session Pack – Up-front payment of $825.00" at bounding box center [133, 328] width 13 height 0
type input "10 Session Pack"
type input "15 Aug 2025"
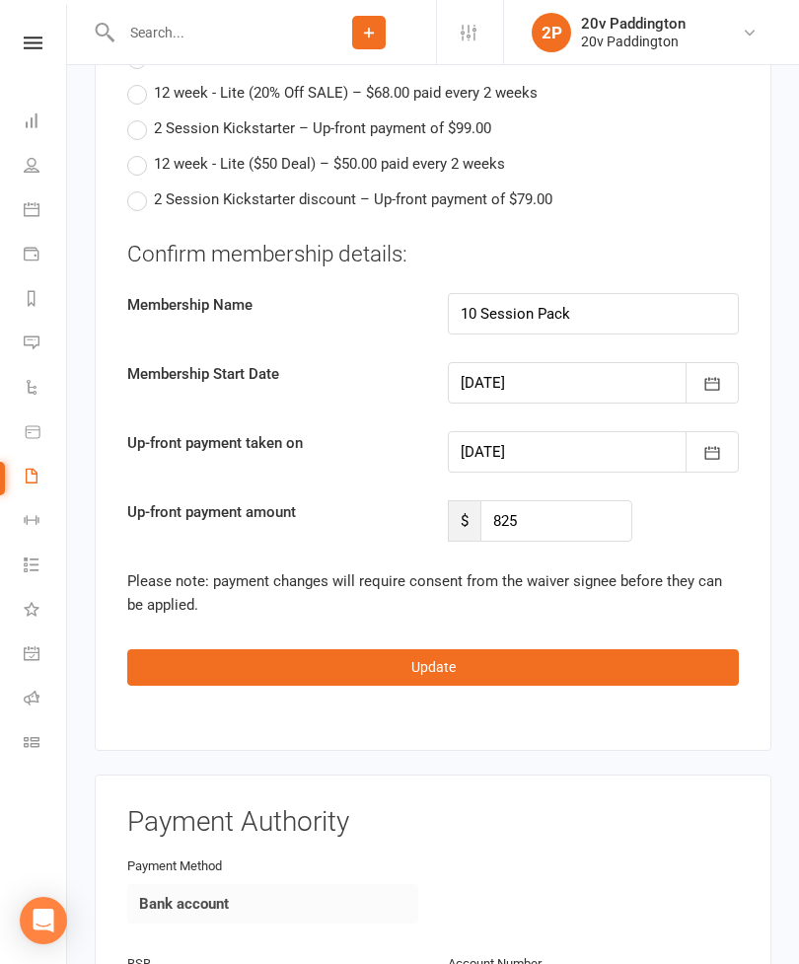
scroll to position [3897, 0]
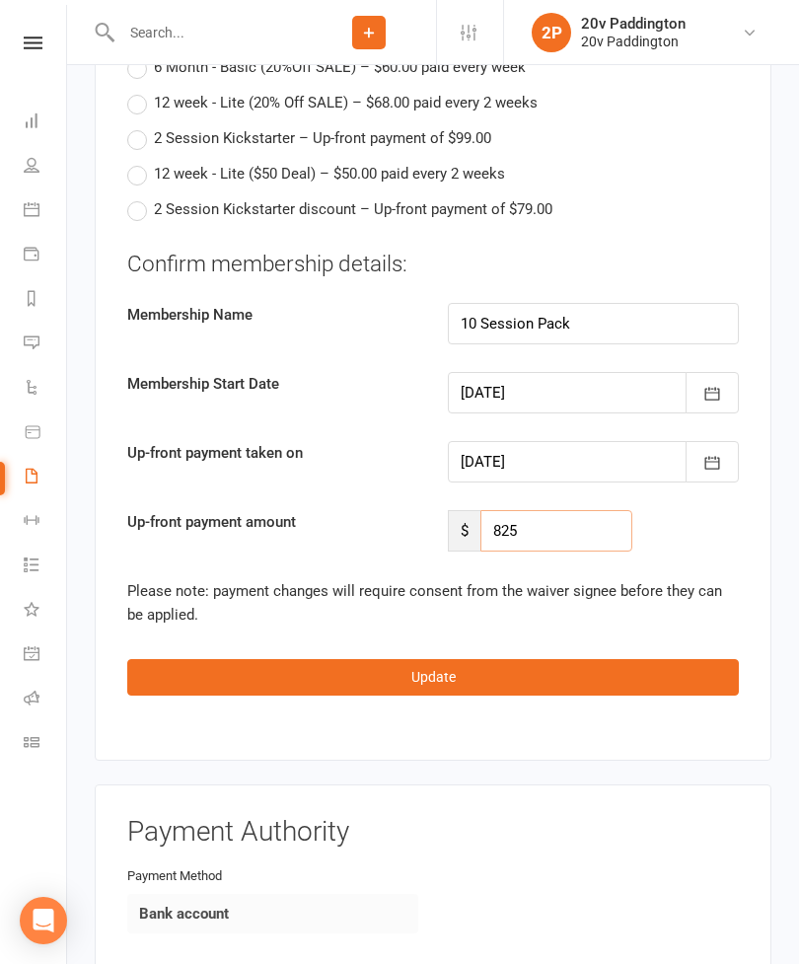
click at [538, 510] on input "825" at bounding box center [556, 530] width 152 height 41
type input "8"
type input "600"
click at [276, 659] on button "Update" at bounding box center [433, 677] width 612 height 36
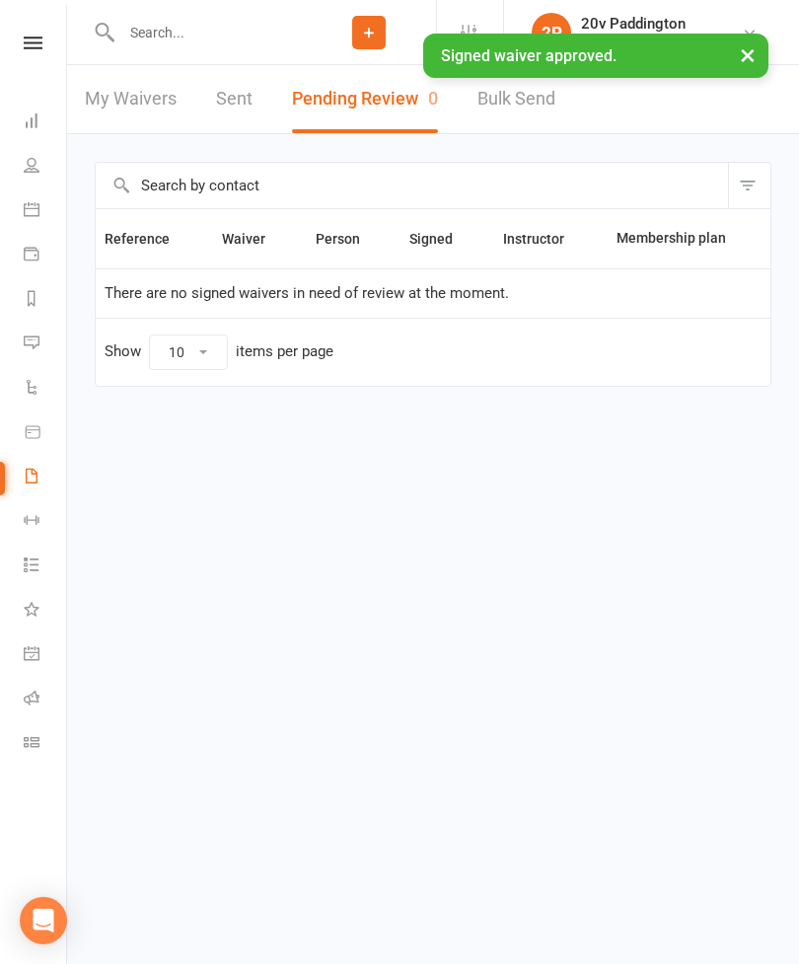
click at [37, 336] on icon at bounding box center [32, 342] width 16 height 16
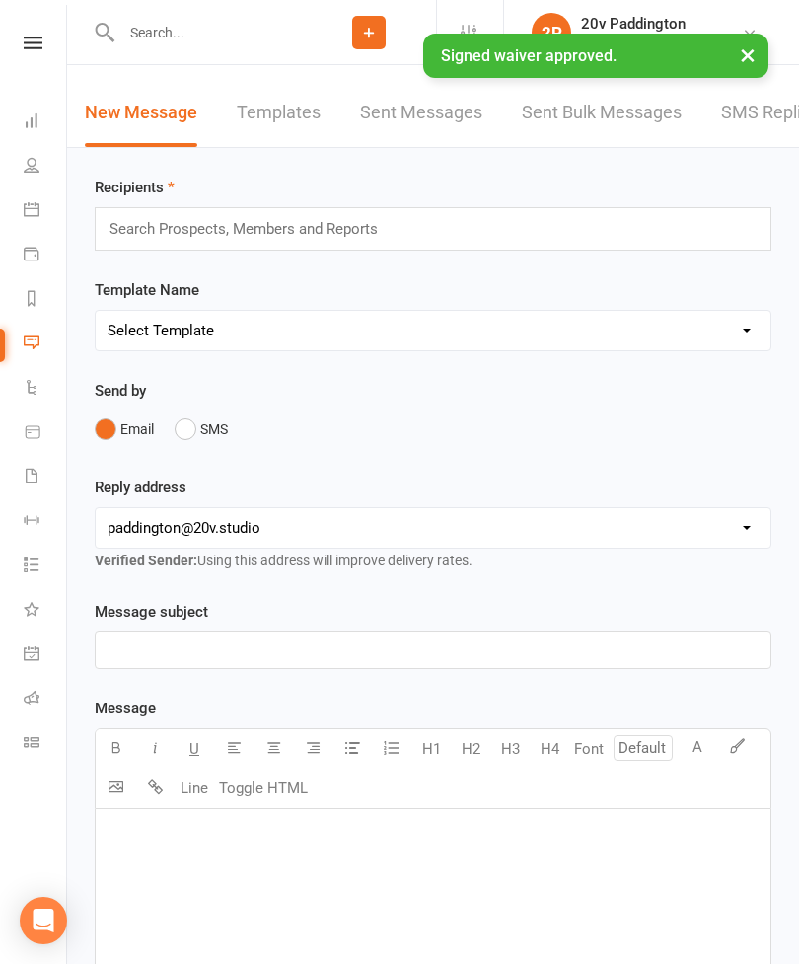
click at [770, 119] on link "SMS Replies 5" at bounding box center [780, 113] width 118 height 68
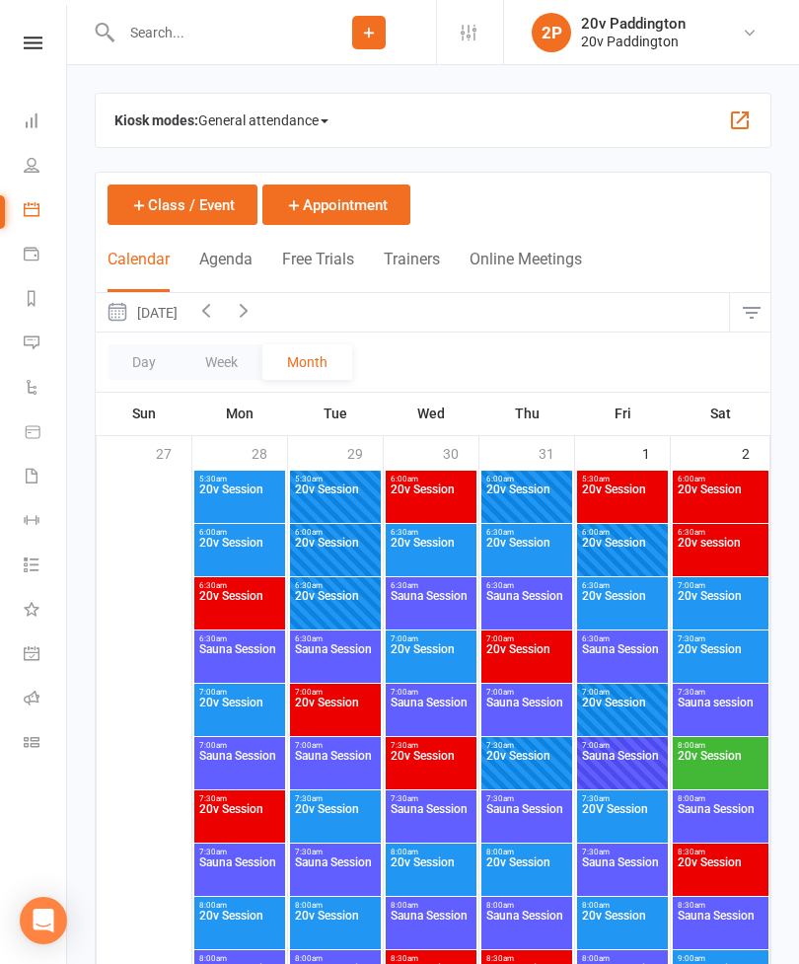
click at [226, 264] on button "Agenda" at bounding box center [225, 271] width 53 height 42
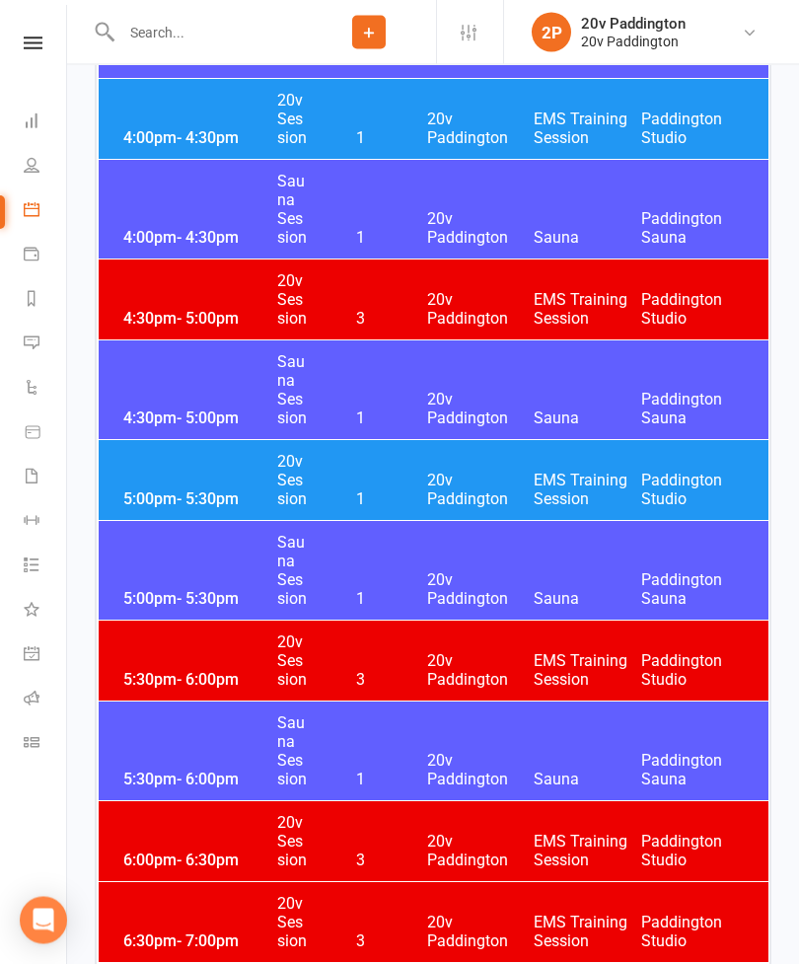
scroll to position [3457, 0]
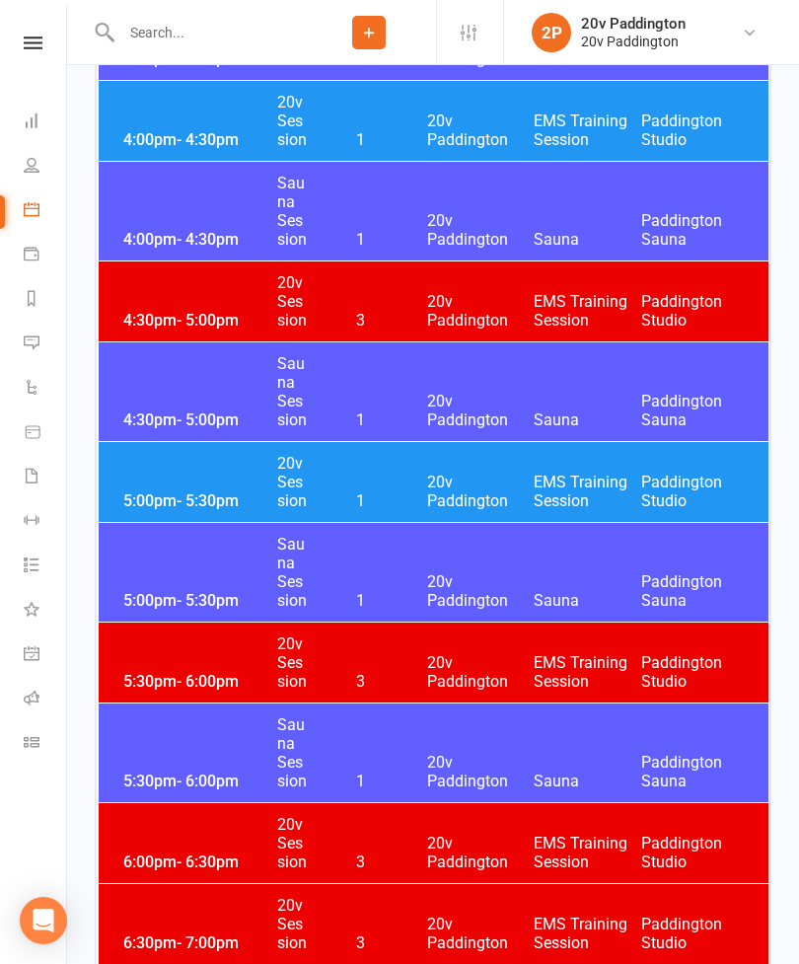
click at [152, 476] on div "5:00pm - 5:30pm 20v Session 1 20v Paddington EMS Training Session Paddington St…" at bounding box center [434, 482] width 670 height 80
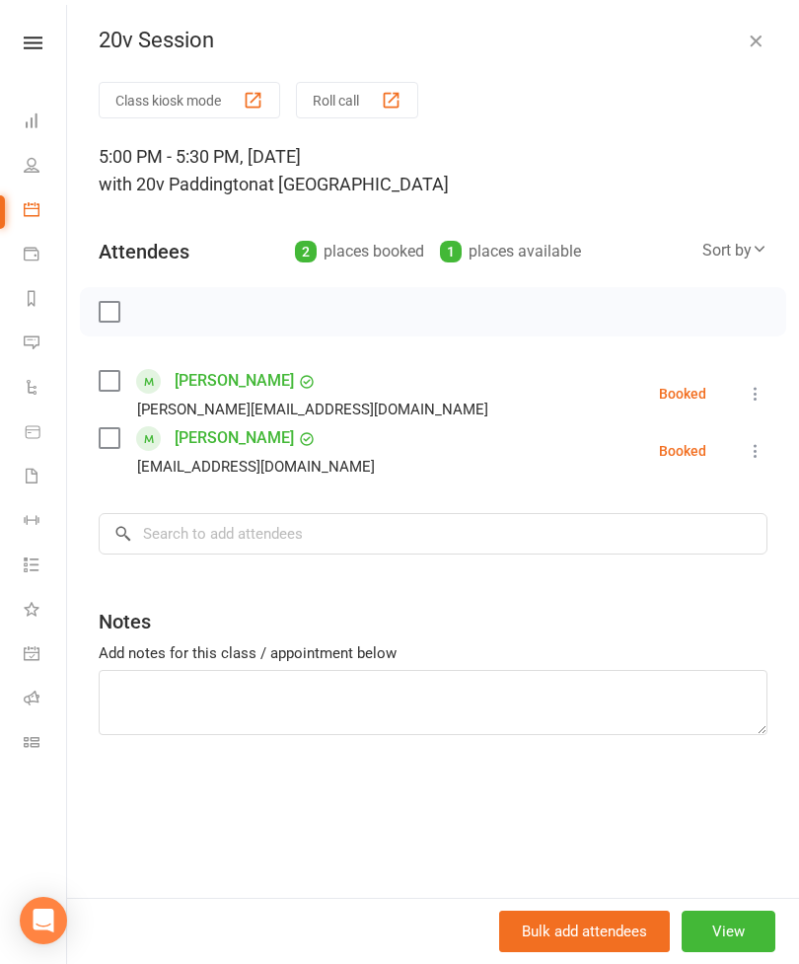
click at [733, 952] on button "View" at bounding box center [729, 931] width 94 height 41
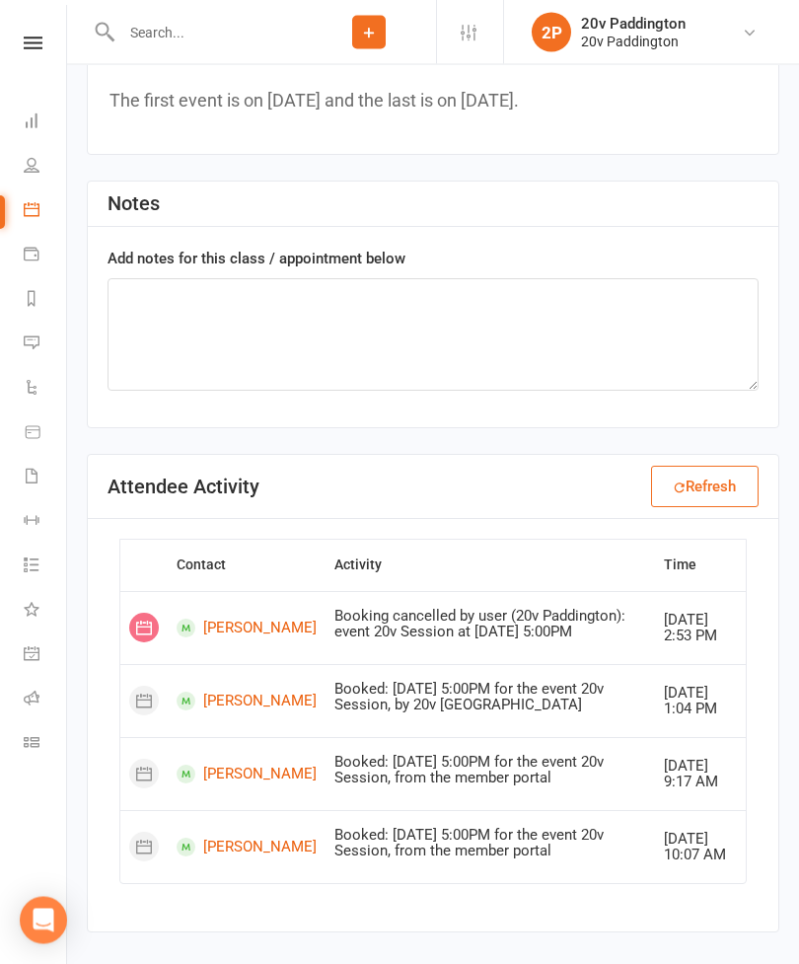
scroll to position [2728, 0]
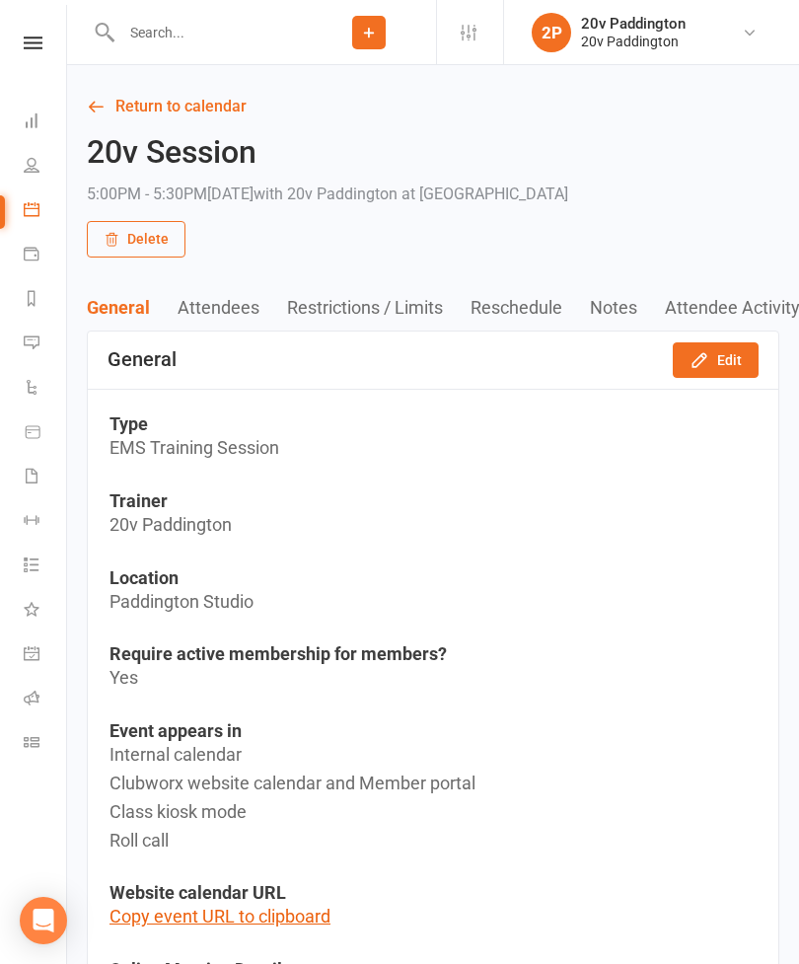
click at [146, 30] on input "text" at bounding box center [208, 33] width 186 height 28
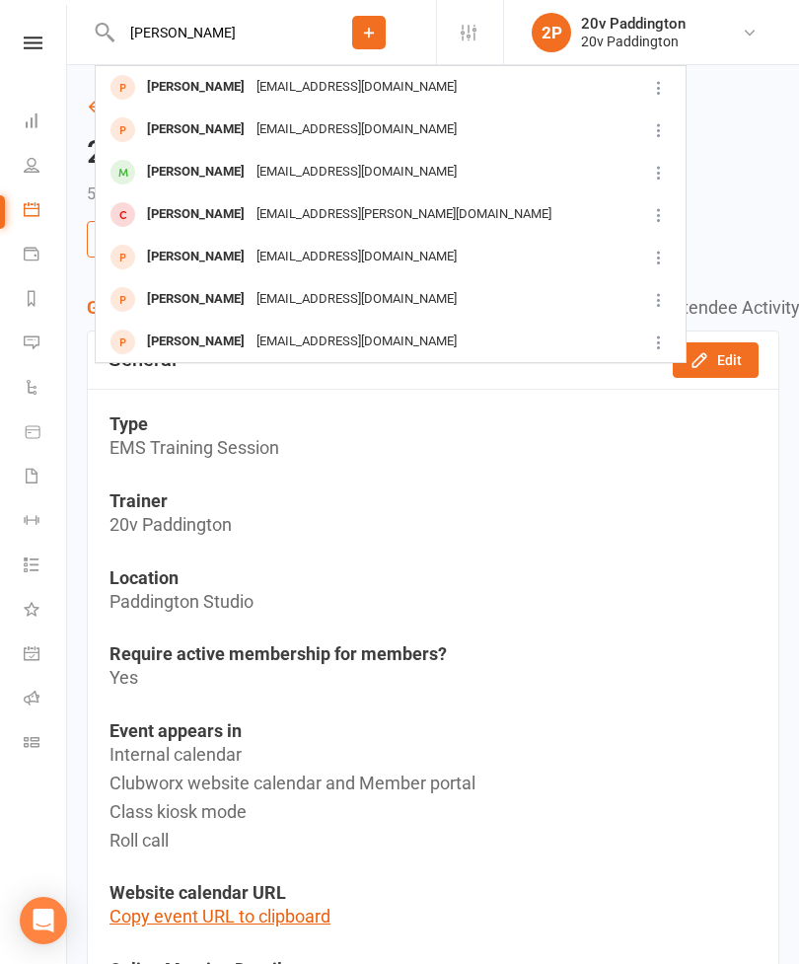
type input "Cassandra"
click at [341, 180] on div "Cassandrarose@google.com" at bounding box center [357, 172] width 212 height 29
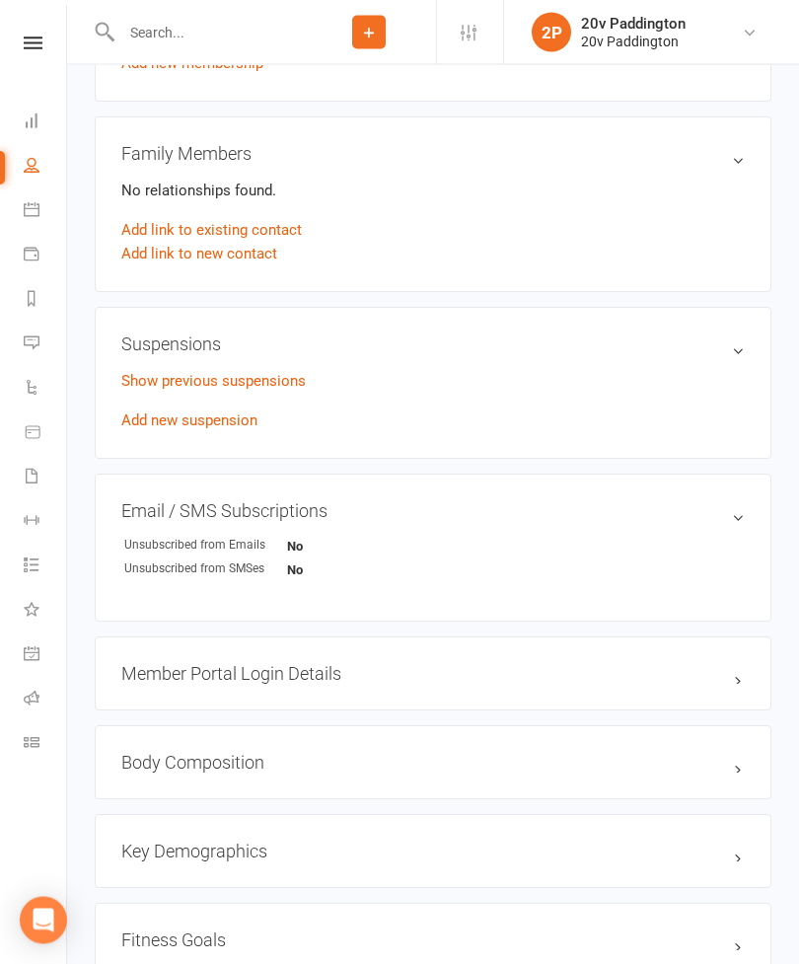
click at [152, 416] on link "Add new suspension" at bounding box center [189, 421] width 136 height 18
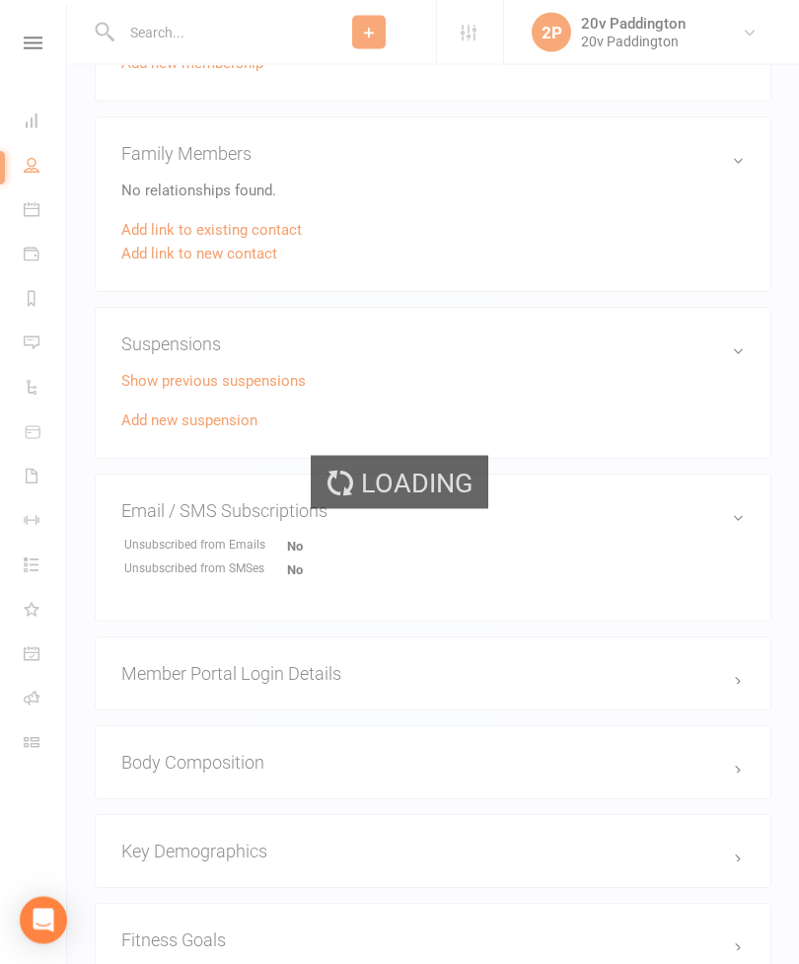
scroll to position [1336, 0]
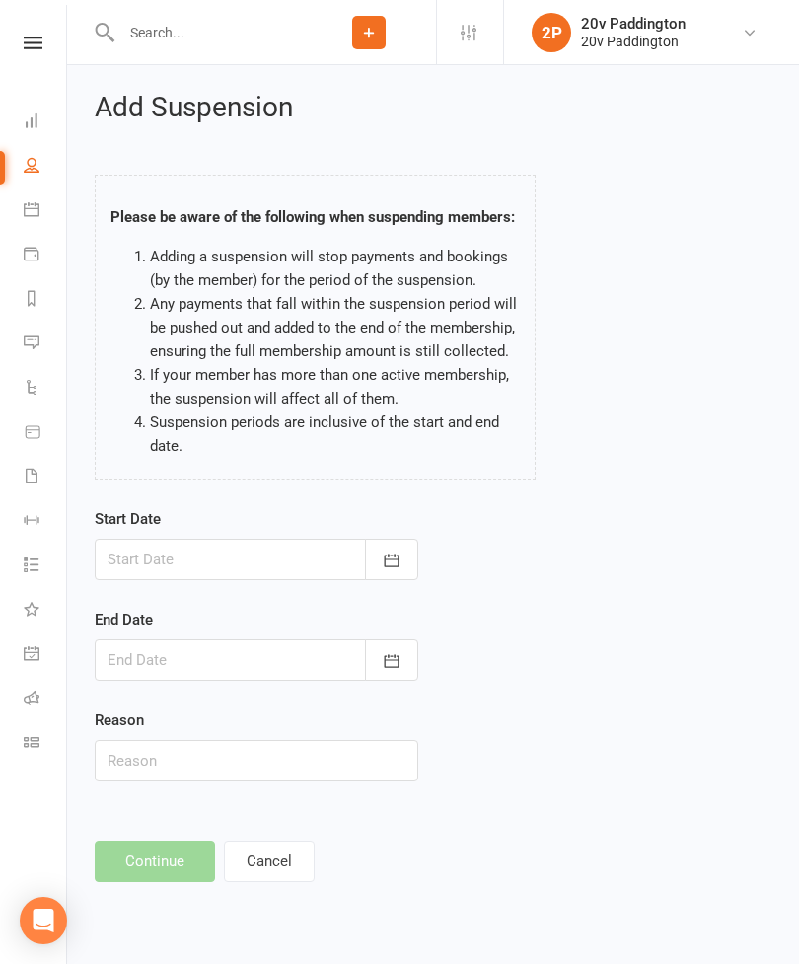
click at [227, 542] on div at bounding box center [257, 559] width 324 height 41
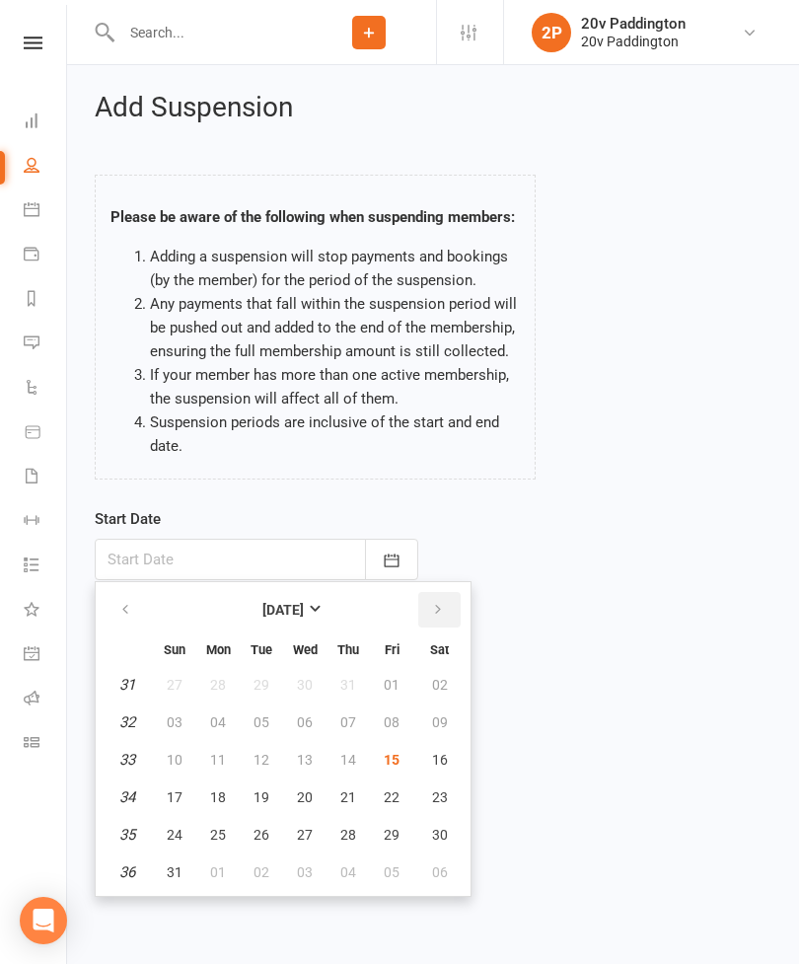
click at [442, 608] on icon "button" at bounding box center [438, 610] width 14 height 16
click at [445, 620] on button "button" at bounding box center [439, 610] width 42 height 36
click at [247, 43] on input "text" at bounding box center [208, 33] width 186 height 28
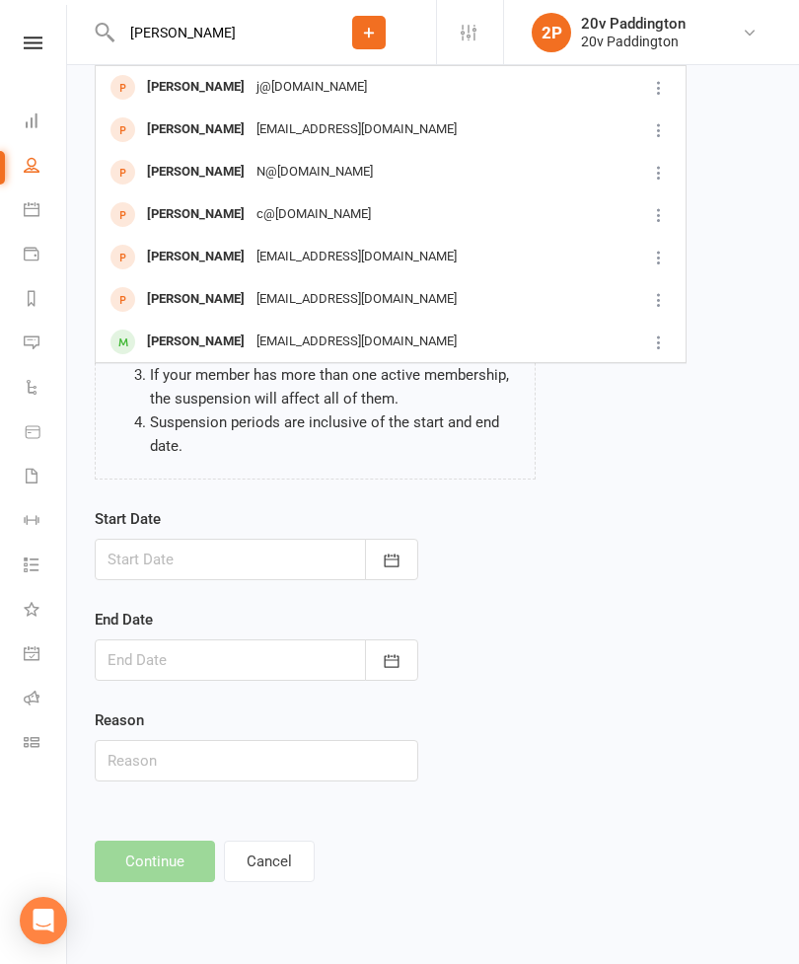
type input "Cass"
click at [279, 338] on div "Cassandrarose@google.com" at bounding box center [357, 342] width 212 height 29
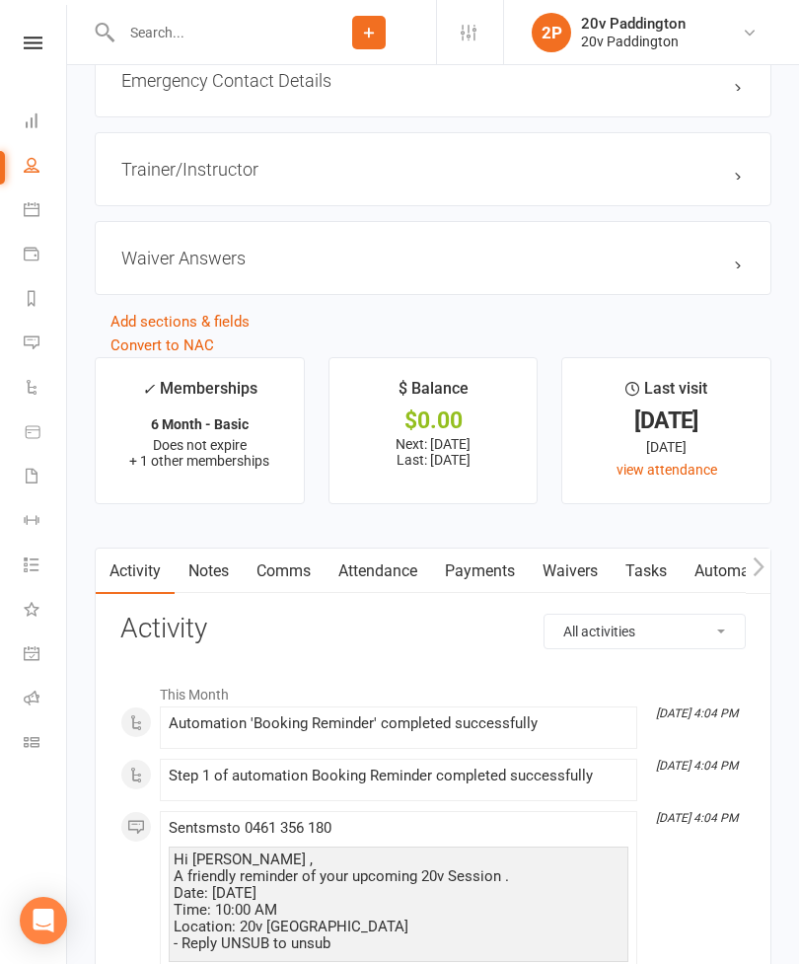
click at [372, 575] on link "Attendance" at bounding box center [378, 571] width 107 height 45
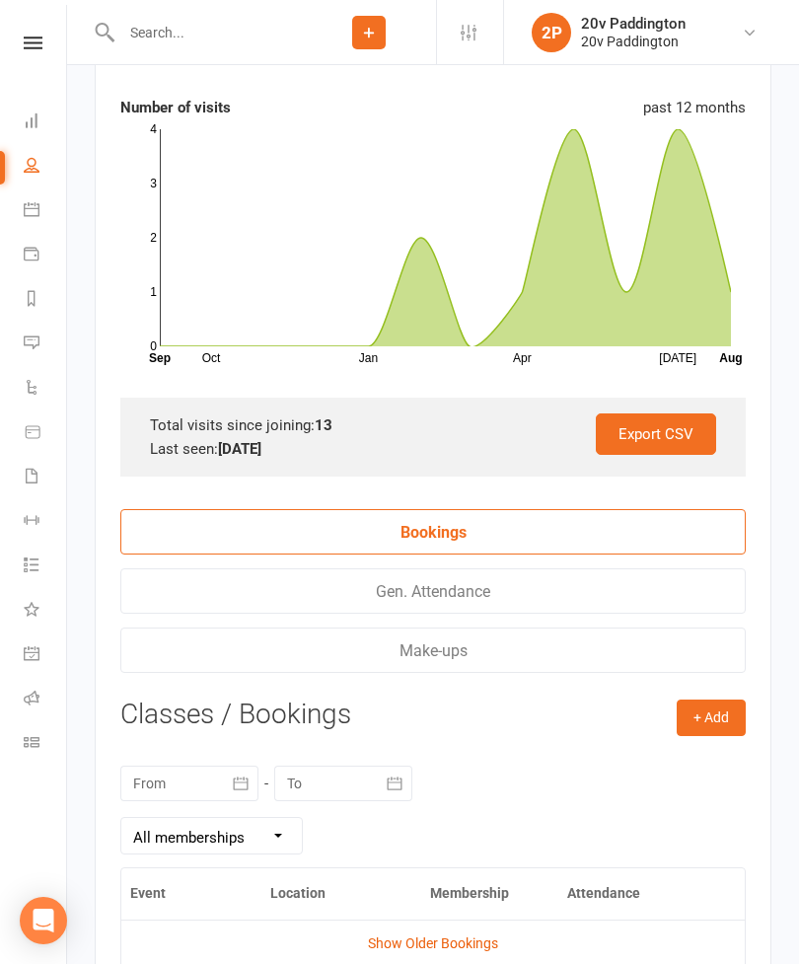
scroll to position [3166, 0]
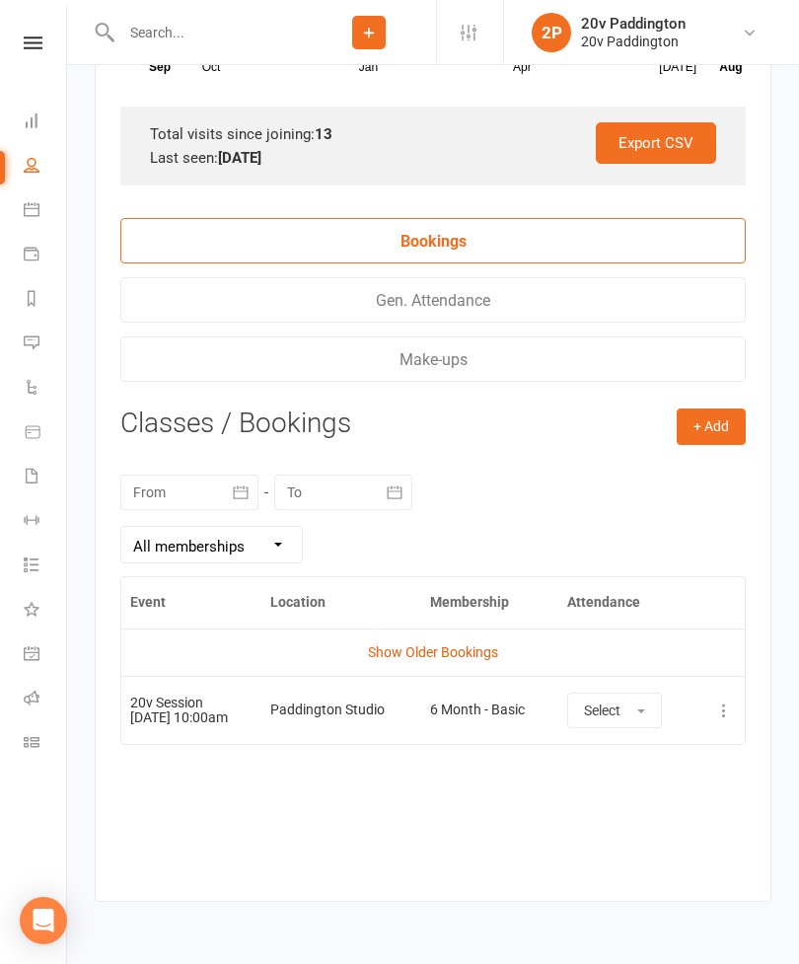
click at [467, 660] on link "Show Older Bookings" at bounding box center [433, 652] width 130 height 16
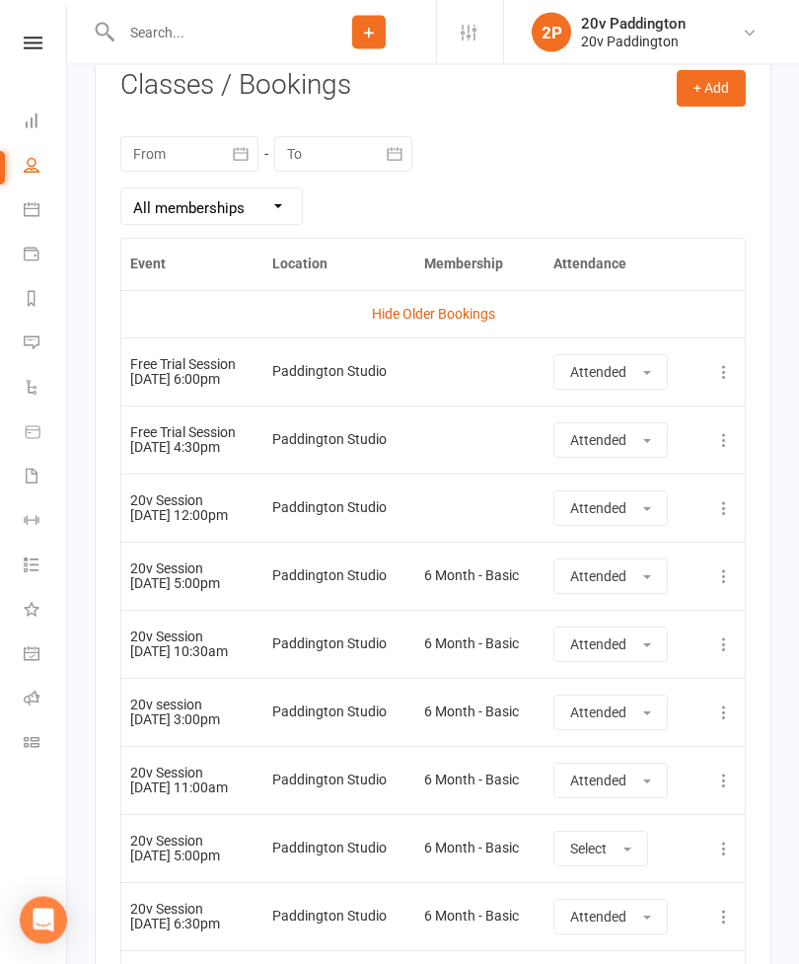
scroll to position [3511, 0]
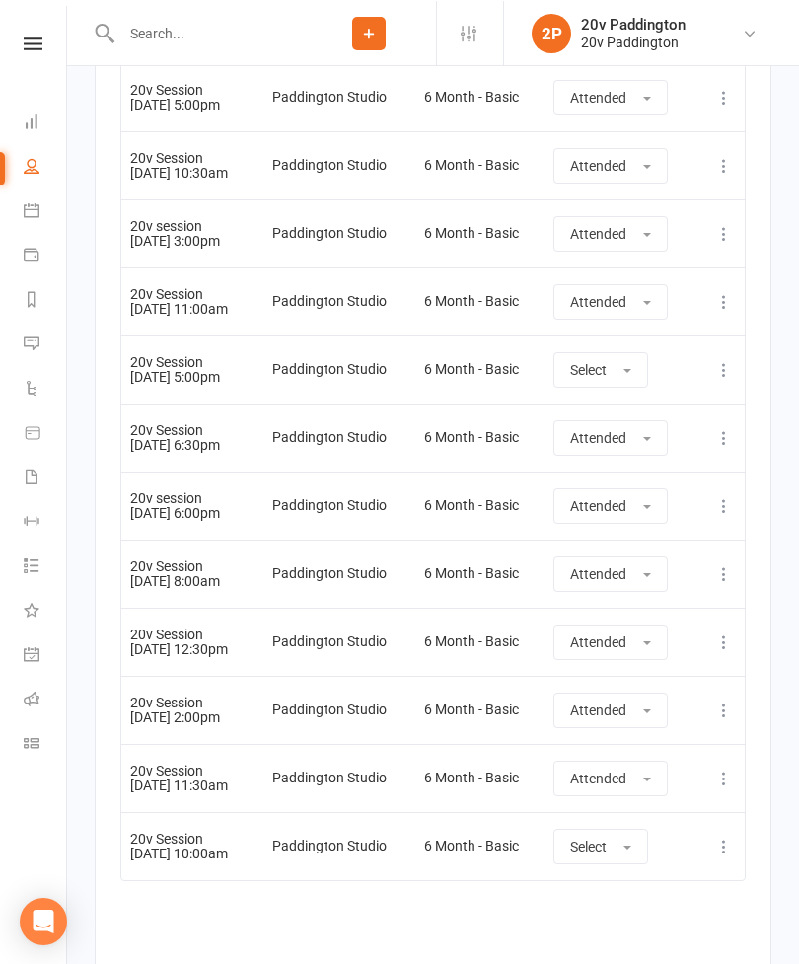
click at [631, 372] on span "button" at bounding box center [628, 370] width 8 height 4
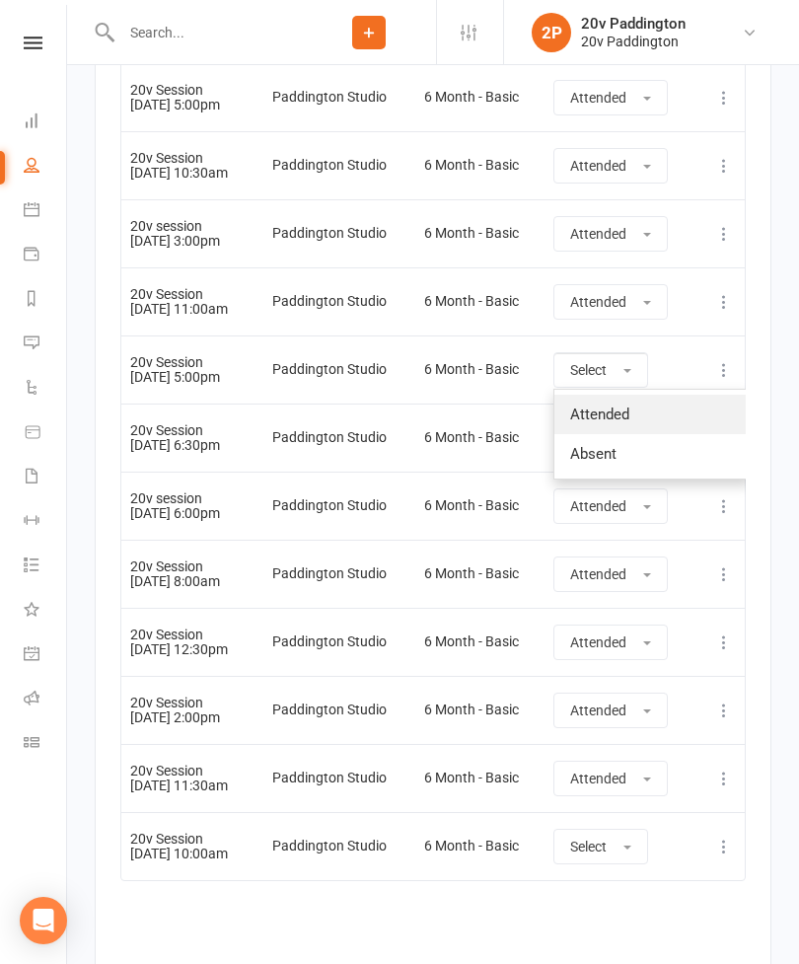
click at [655, 415] on link "Attended" at bounding box center [651, 414] width 195 height 39
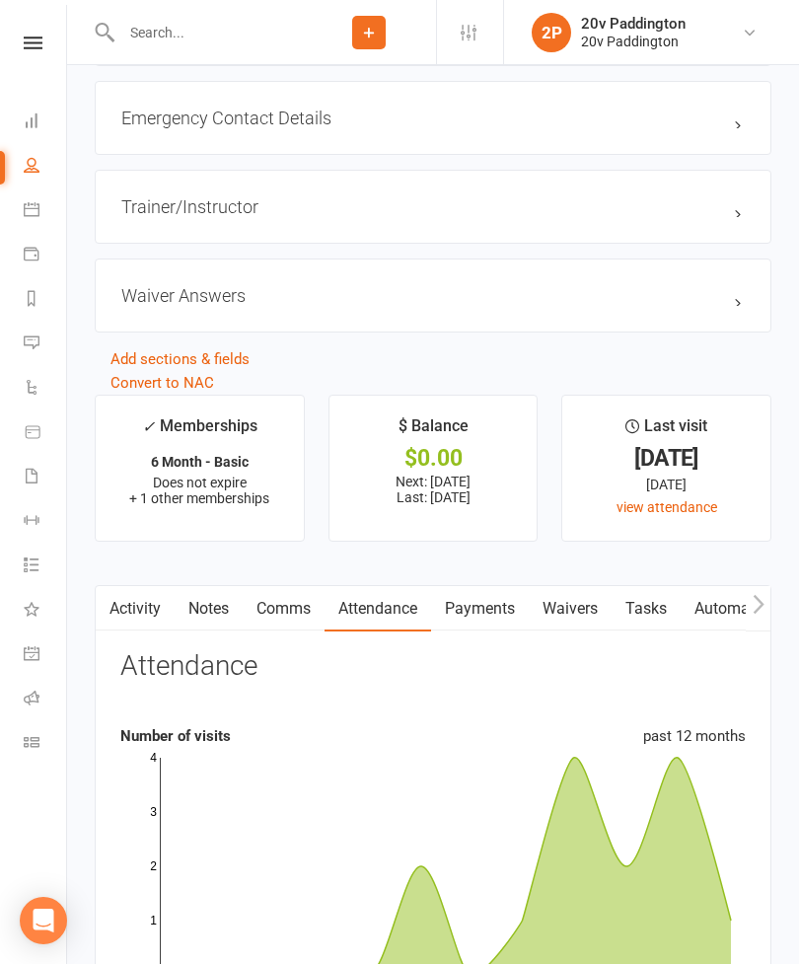
click at [514, 607] on link "Payments" at bounding box center [480, 608] width 98 height 45
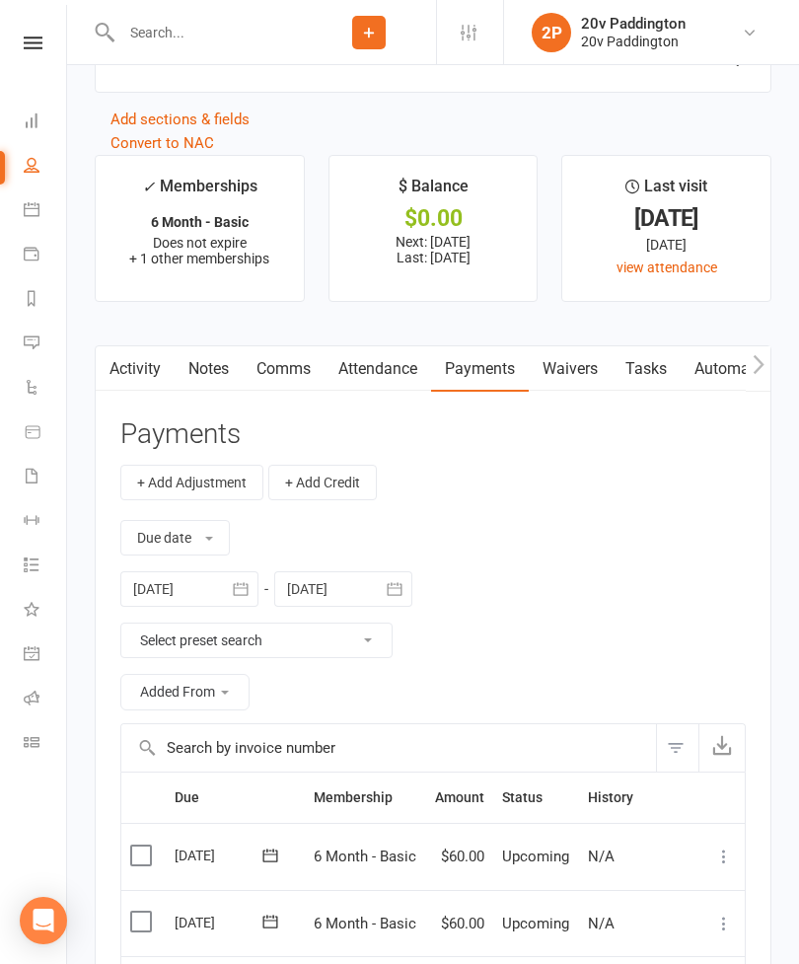
scroll to position [2547, 0]
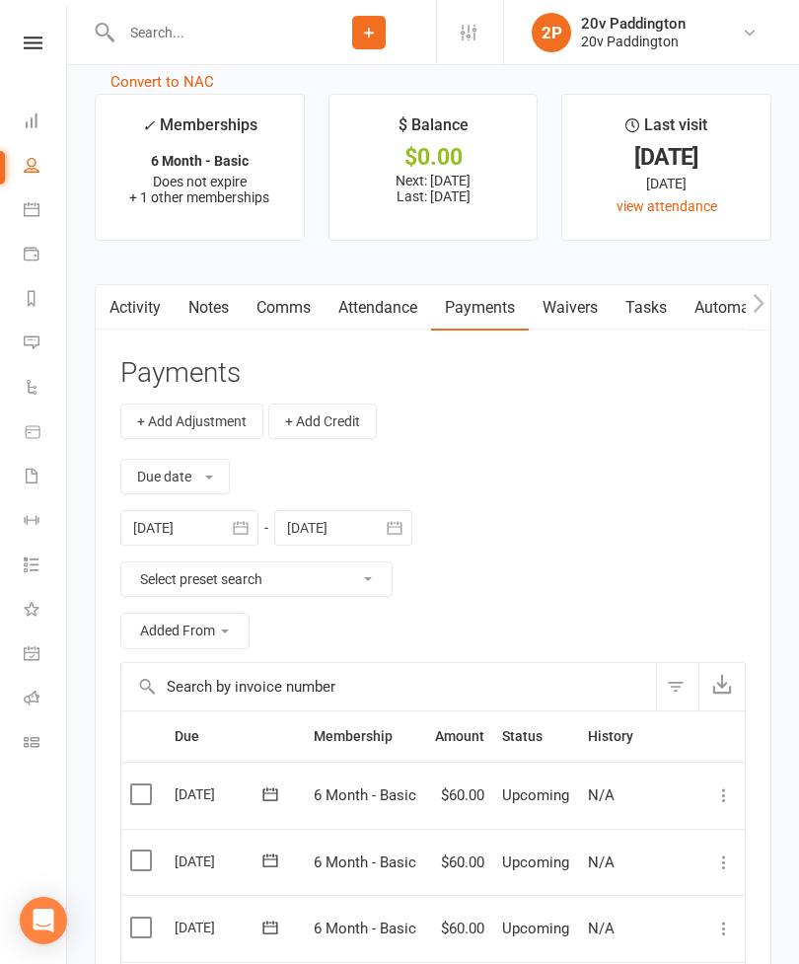
click at [204, 538] on div at bounding box center [189, 528] width 138 height 36
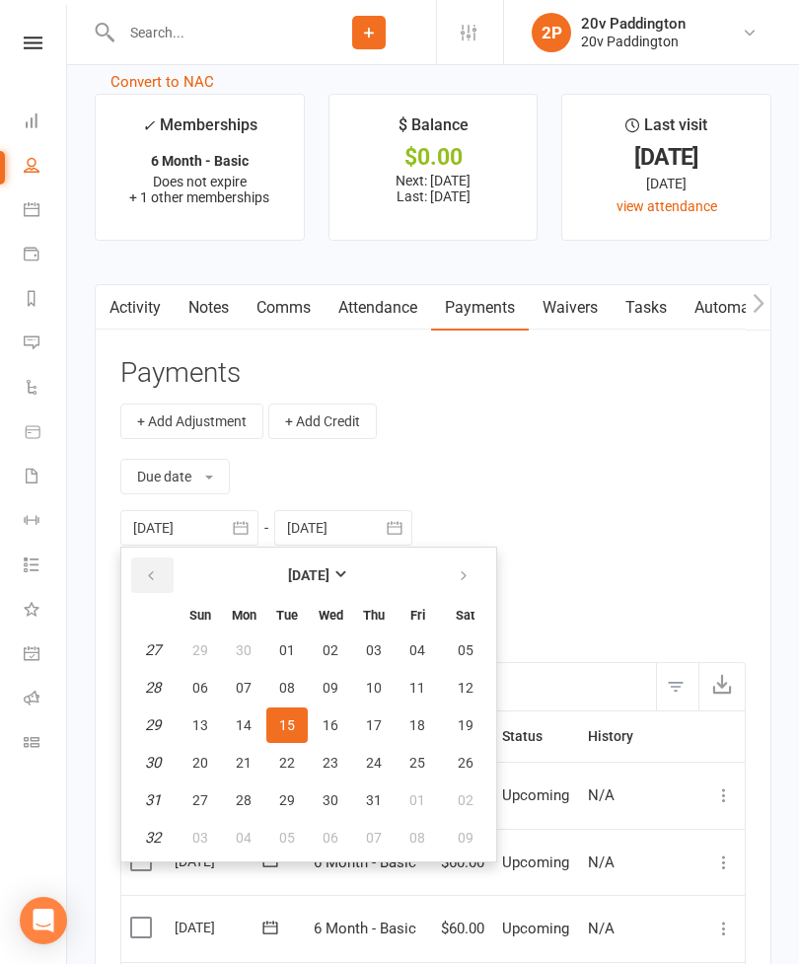
click at [152, 580] on icon "button" at bounding box center [151, 576] width 14 height 16
click at [165, 593] on button "button" at bounding box center [152, 575] width 42 height 36
click at [172, 589] on button "button" at bounding box center [152, 575] width 42 height 36
click at [157, 584] on icon "button" at bounding box center [151, 576] width 14 height 16
click at [163, 584] on button "button" at bounding box center [152, 575] width 42 height 36
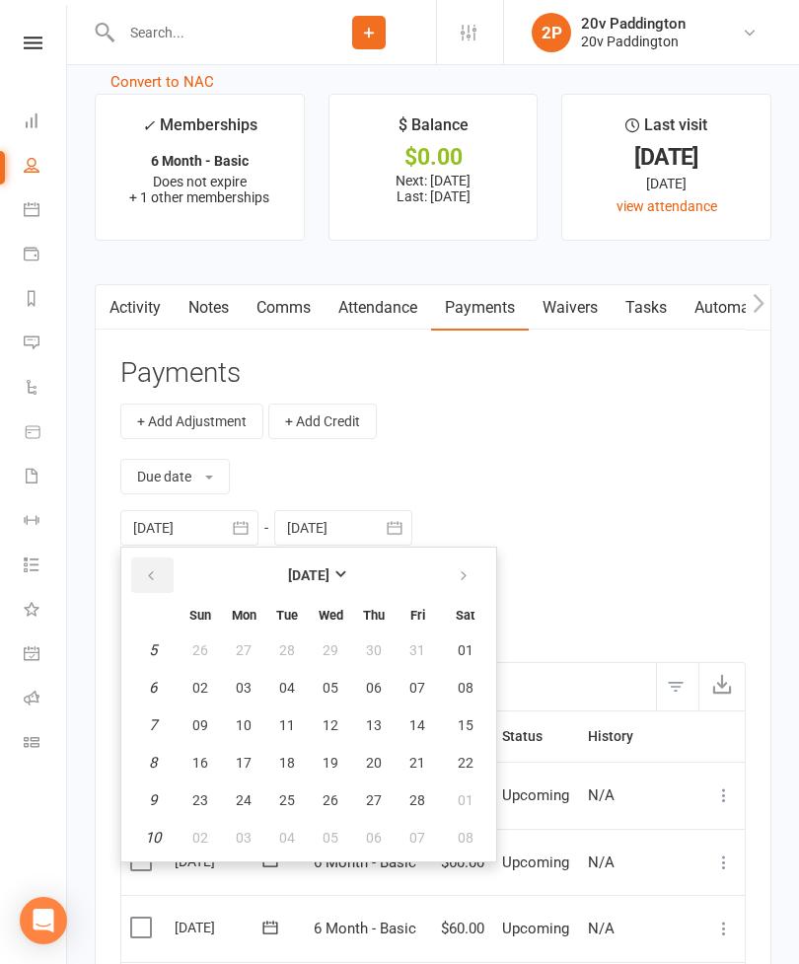
click at [159, 586] on button "button" at bounding box center [152, 575] width 42 height 36
click at [160, 582] on button "button" at bounding box center [152, 575] width 42 height 36
click at [167, 576] on button "button" at bounding box center [152, 575] width 42 height 36
click at [159, 584] on button "button" at bounding box center [152, 575] width 42 height 36
click at [166, 582] on button "button" at bounding box center [152, 575] width 42 height 36
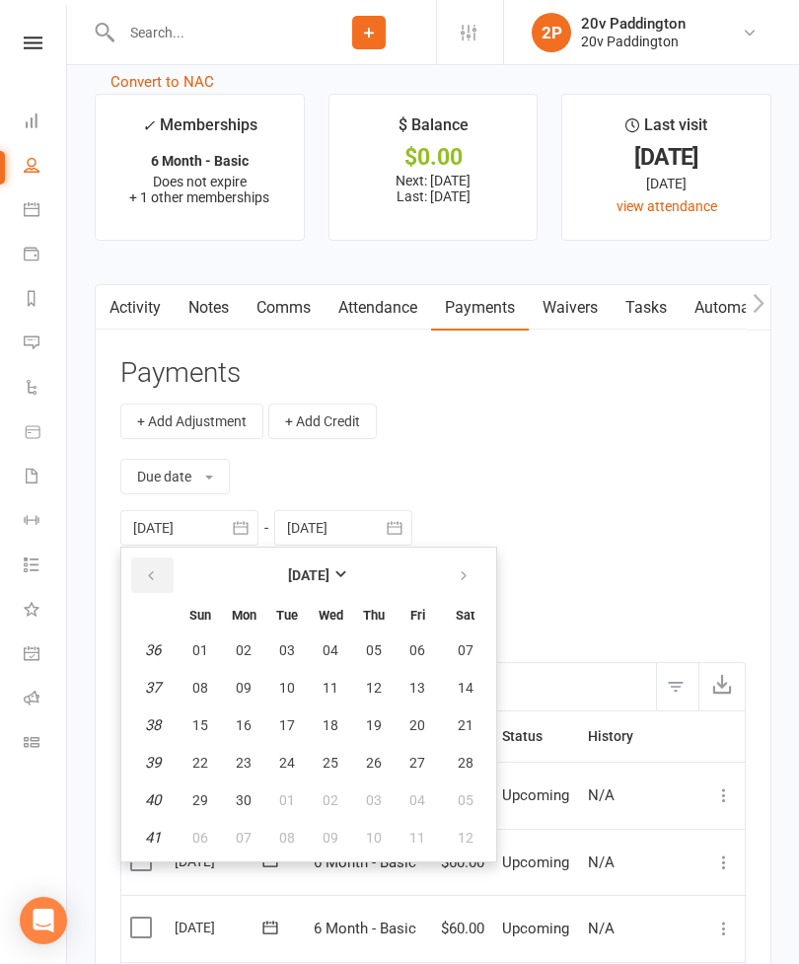
click at [160, 585] on button "button" at bounding box center [152, 575] width 42 height 36
click at [155, 580] on icon "button" at bounding box center [151, 576] width 14 height 16
click at [243, 704] on button "08" at bounding box center [243, 688] width 41 height 36
type input "08 Jul 2024"
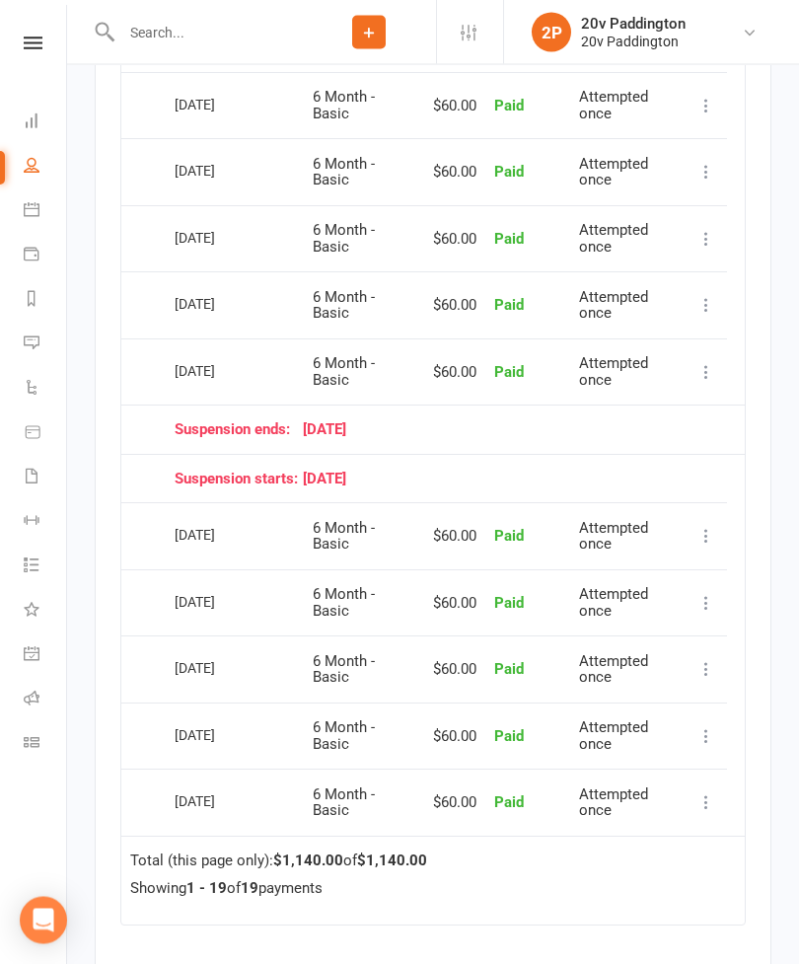
scroll to position [3837, 0]
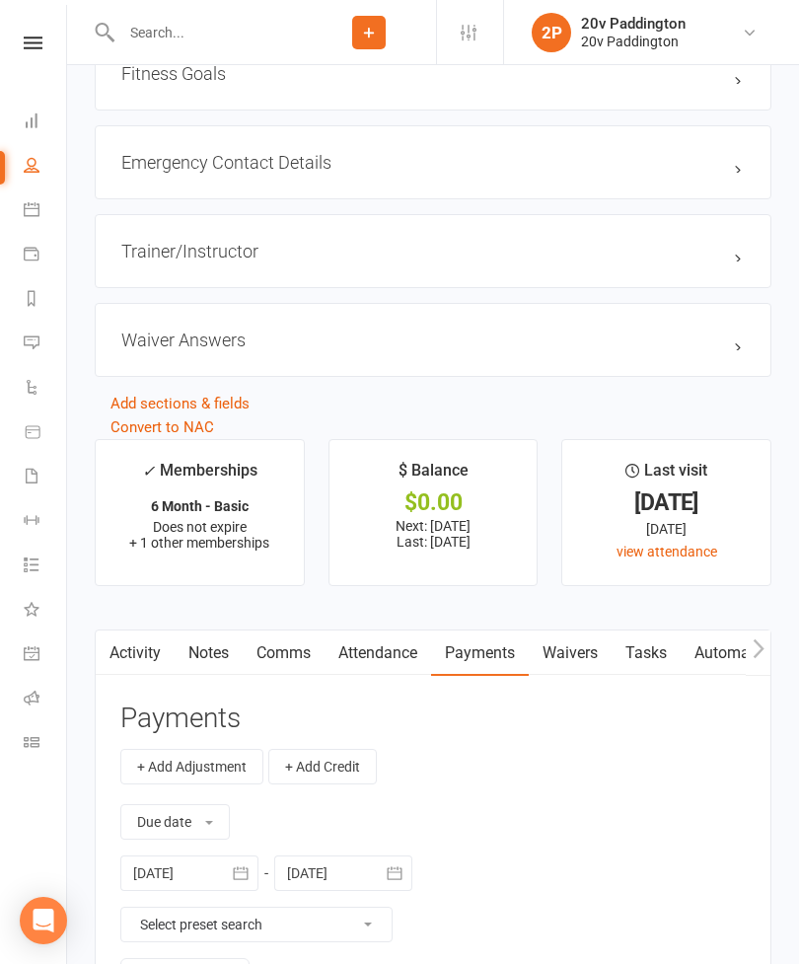
click at [396, 662] on link "Attendance" at bounding box center [378, 652] width 107 height 45
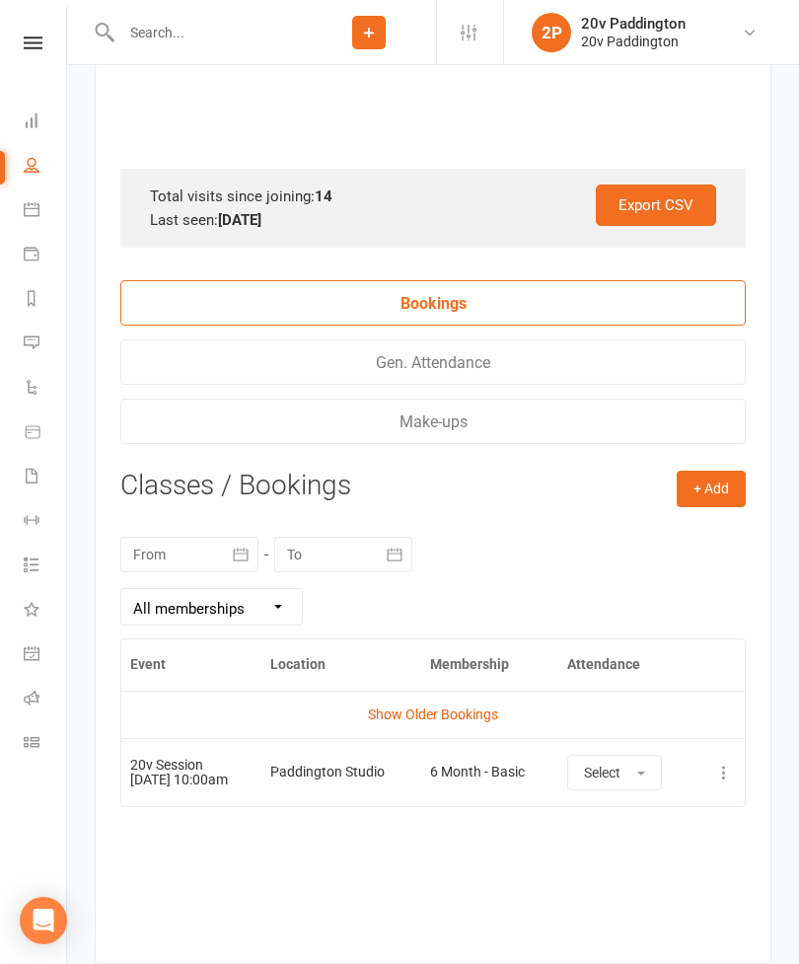
scroll to position [3166, 0]
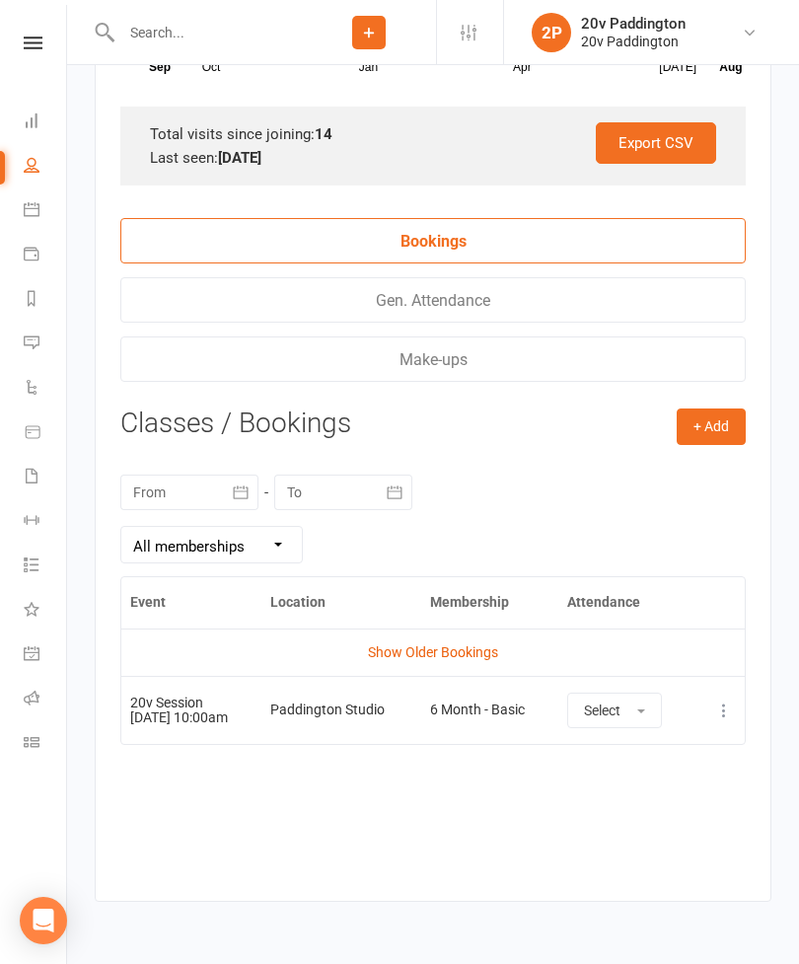
click at [474, 656] on link "Show Older Bookings" at bounding box center [433, 652] width 130 height 16
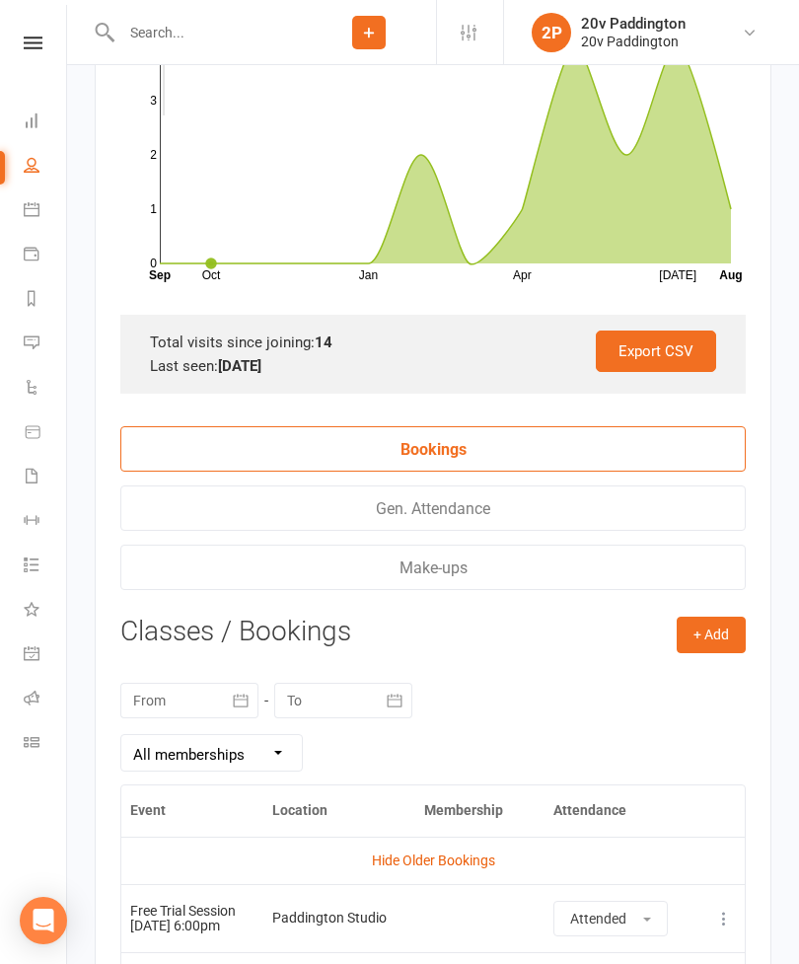
scroll to position [2945, 0]
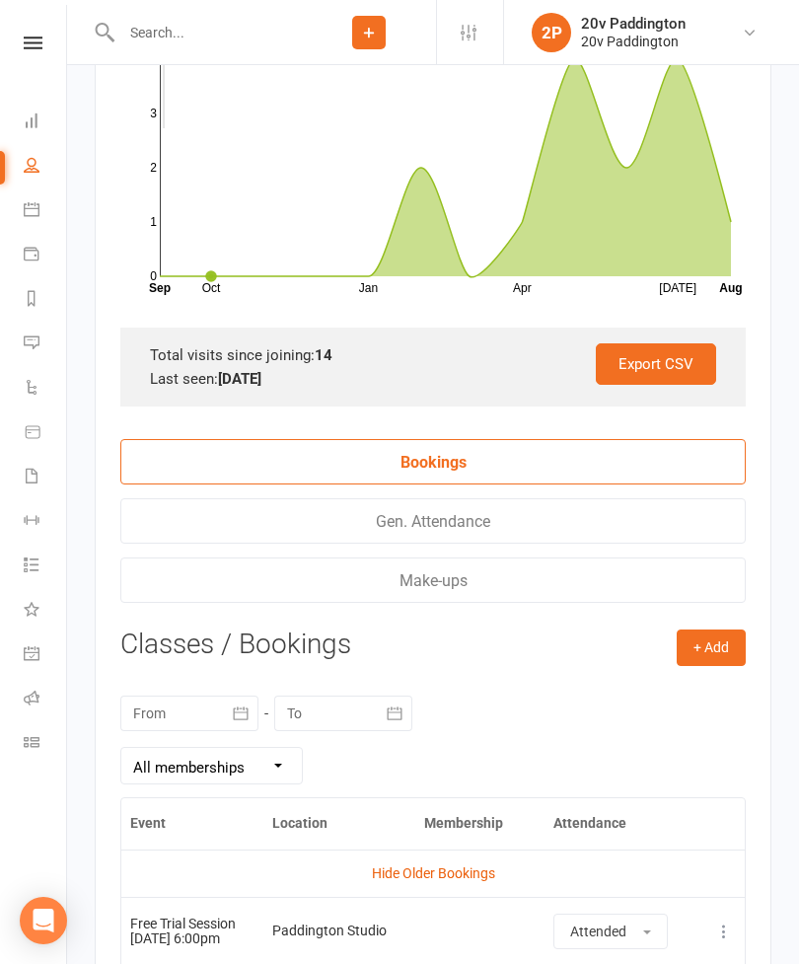
click at [36, 347] on icon at bounding box center [32, 342] width 16 height 16
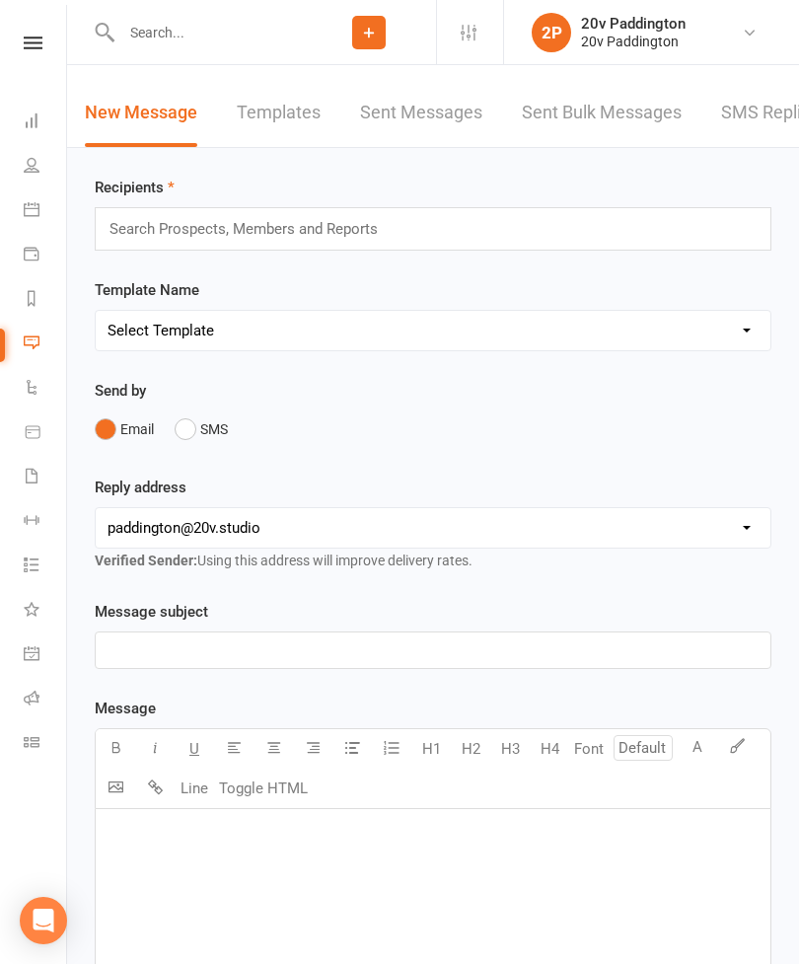
click at [757, 117] on link "SMS Replies 5" at bounding box center [780, 113] width 118 height 68
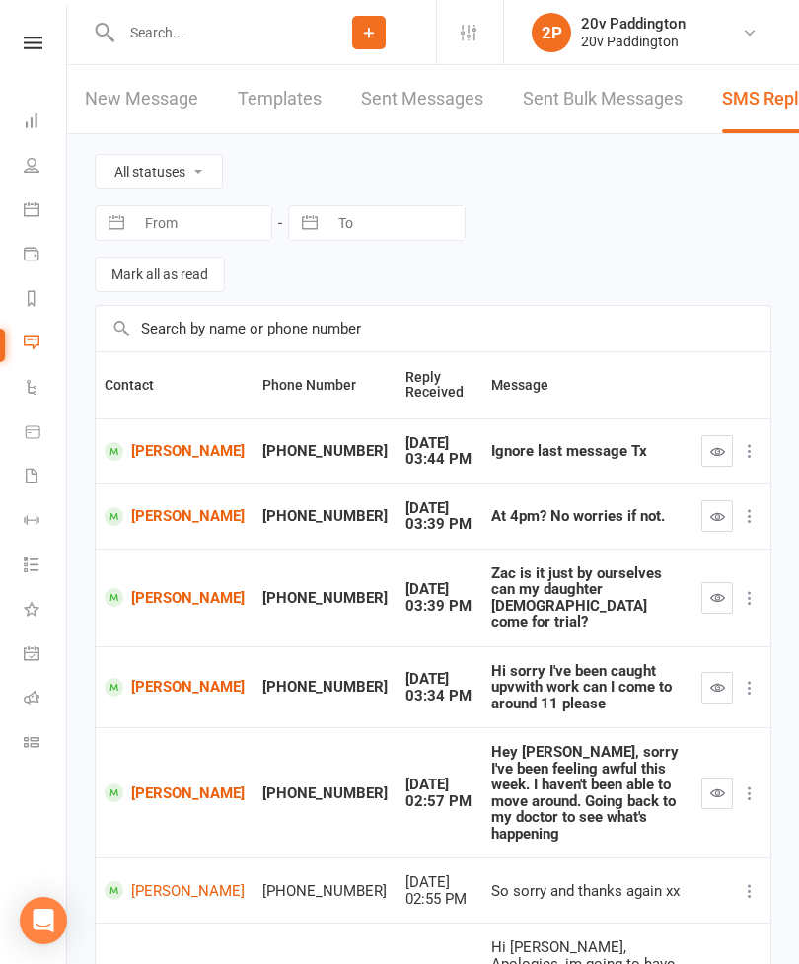
click at [141, 65] on link "New Message" at bounding box center [141, 99] width 113 height 68
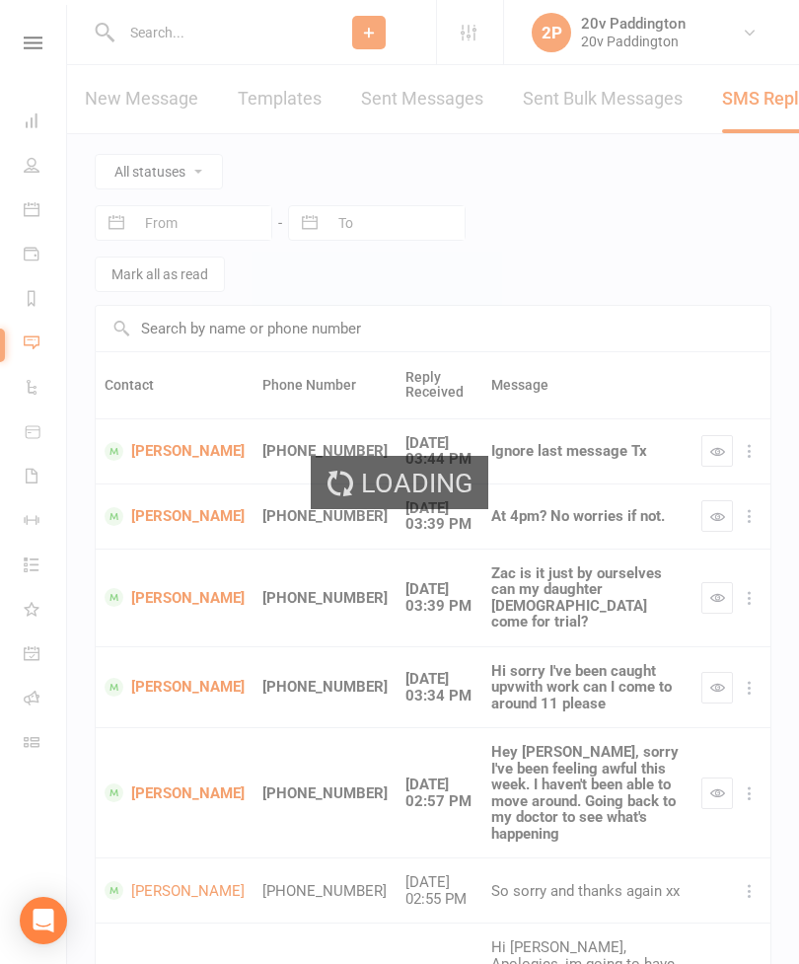
click at [158, 36] on input "text" at bounding box center [208, 33] width 186 height 28
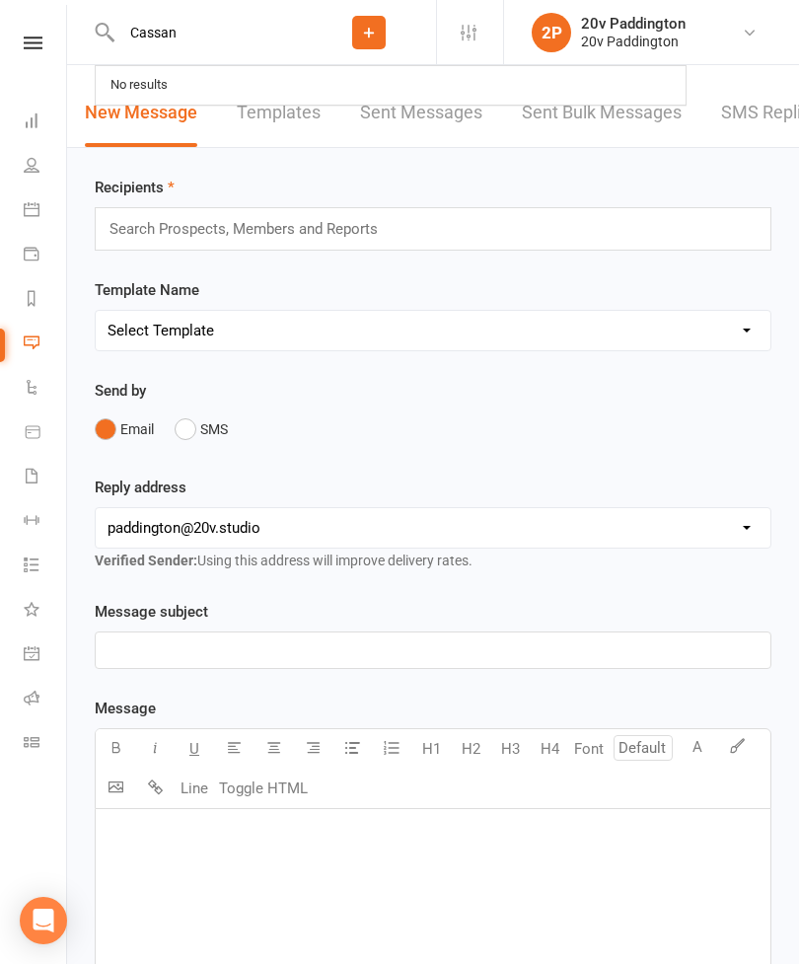
type input "Cassand"
